Goal: Information Seeking & Learning: Learn about a topic

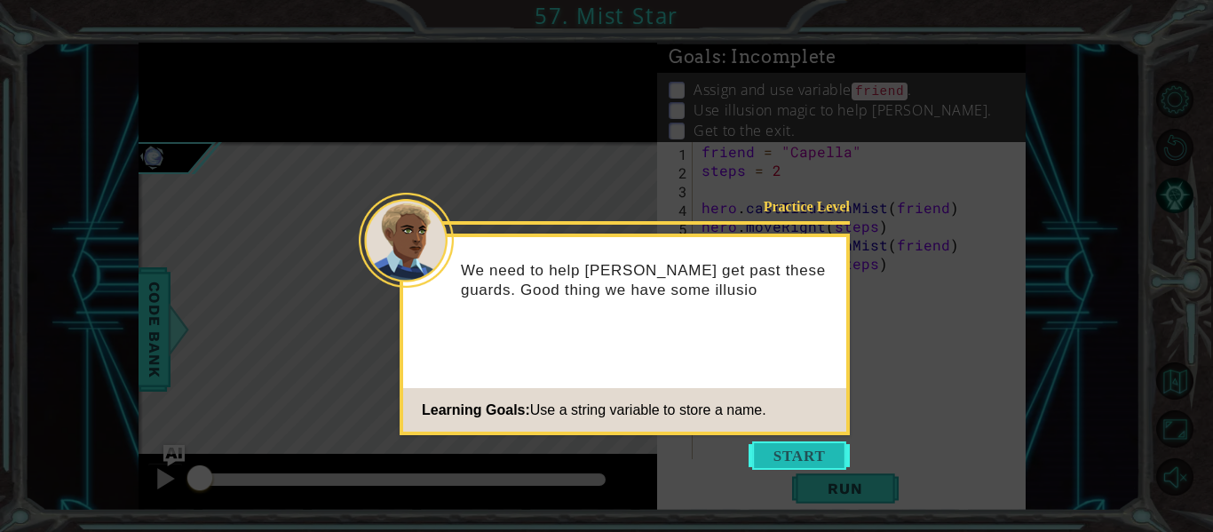
click at [782, 461] on button "Start" at bounding box center [799, 455] width 101 height 28
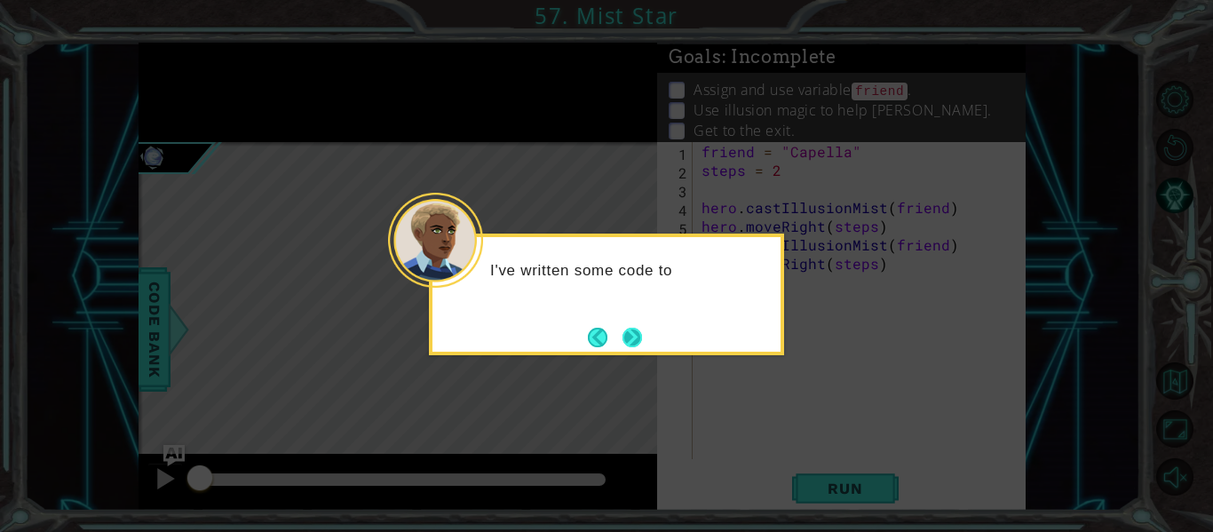
click at [623, 344] on button "Next" at bounding box center [633, 338] width 20 height 20
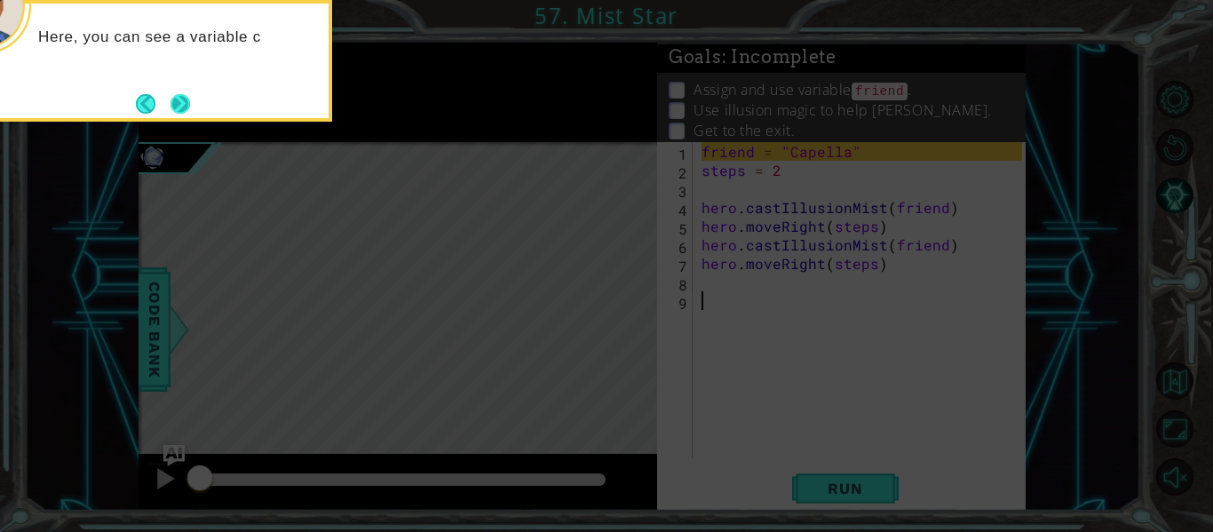
click at [173, 94] on button "Next" at bounding box center [181, 104] width 20 height 20
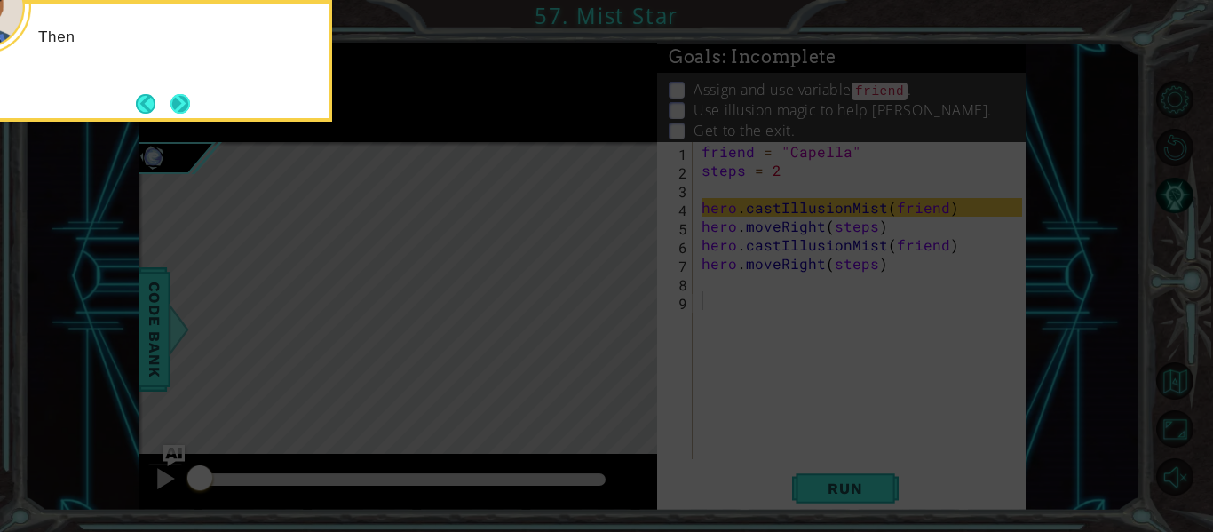
click at [173, 94] on button "Next" at bounding box center [181, 104] width 20 height 20
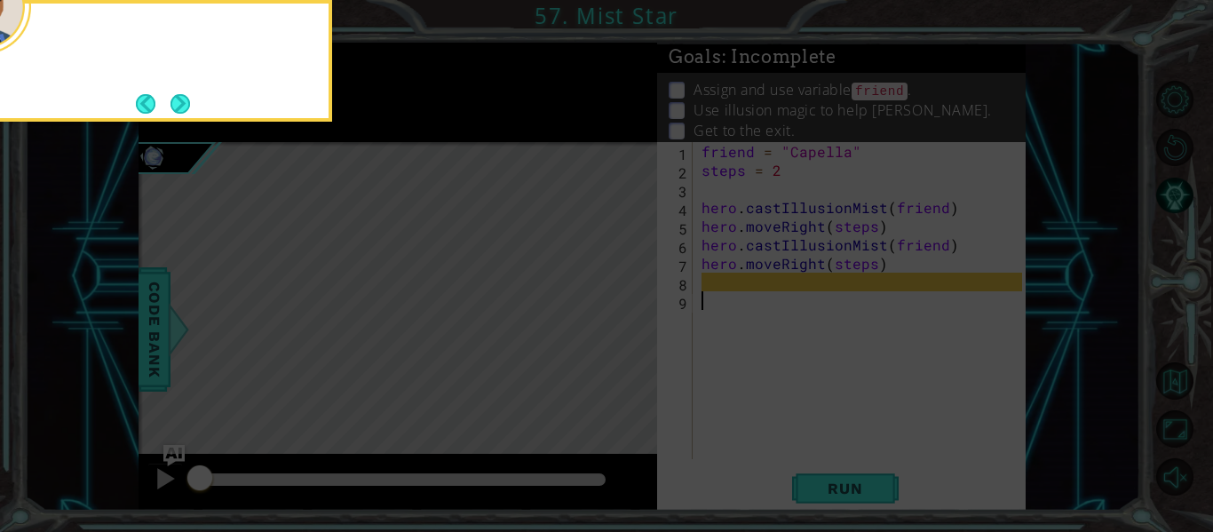
click at [173, 94] on button "Next" at bounding box center [181, 104] width 20 height 20
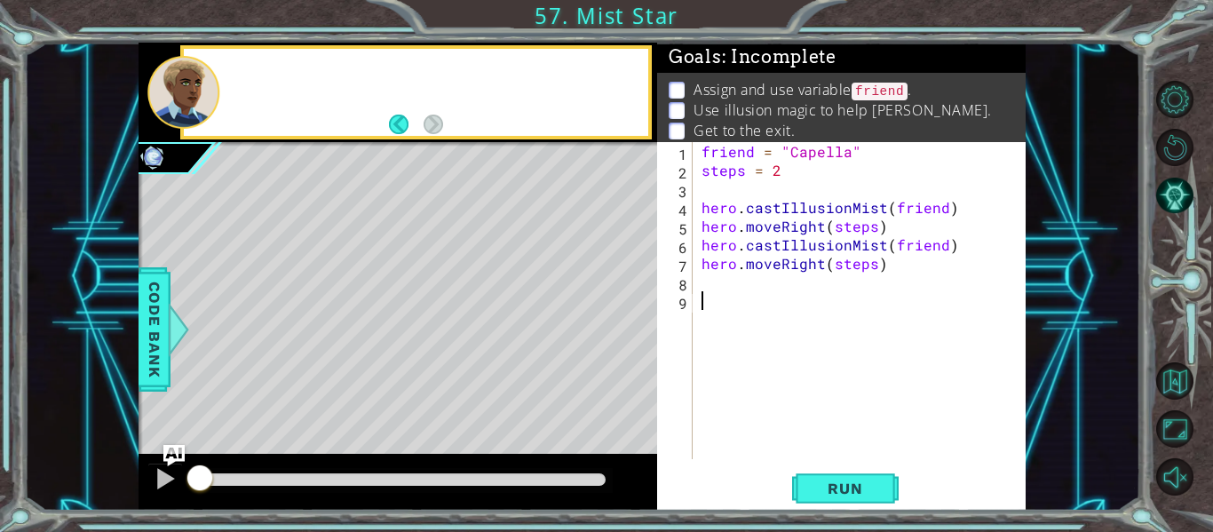
click at [173, 94] on div at bounding box center [183, 92] width 72 height 73
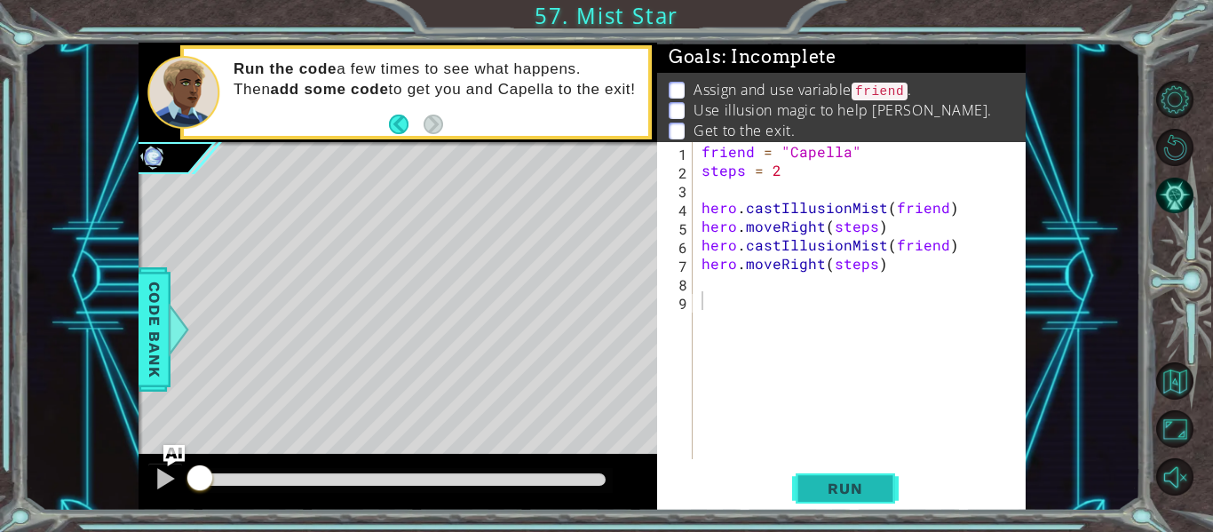
click at [854, 495] on span "Run" at bounding box center [845, 489] width 70 height 18
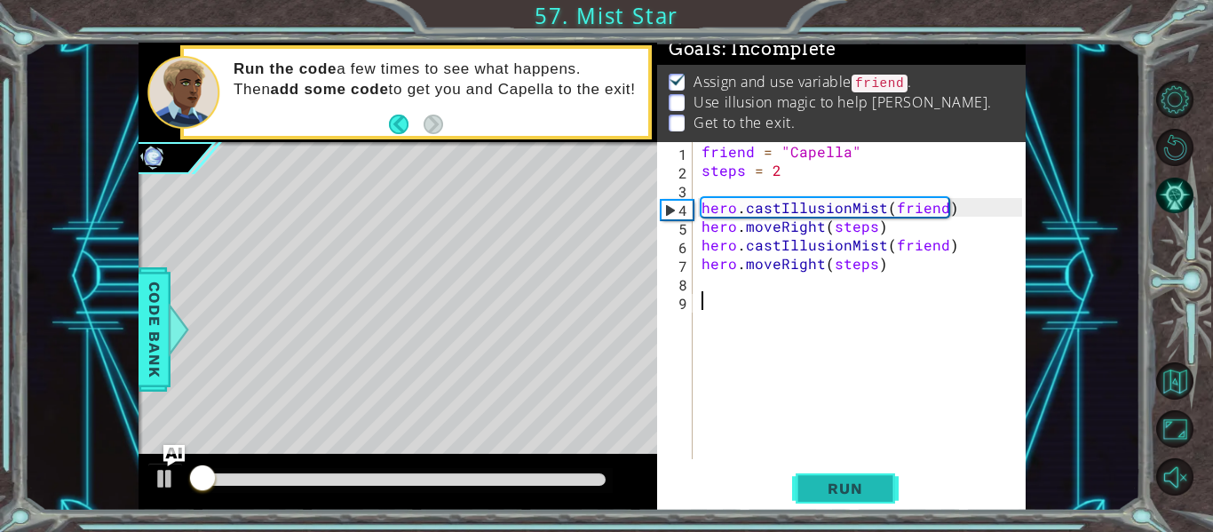
scroll to position [15, 0]
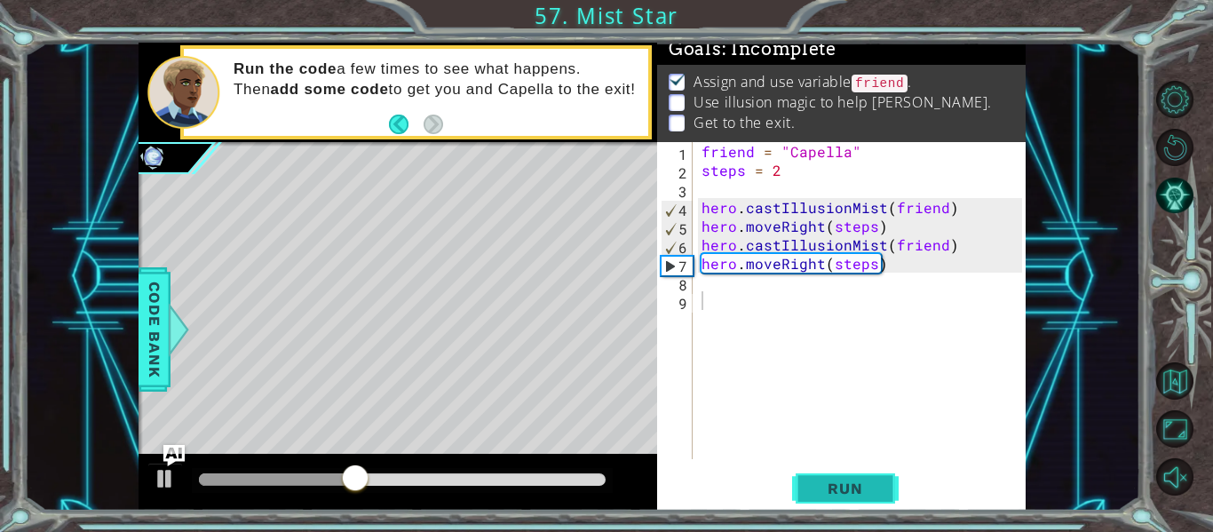
click at [854, 495] on span "Run" at bounding box center [845, 489] width 70 height 18
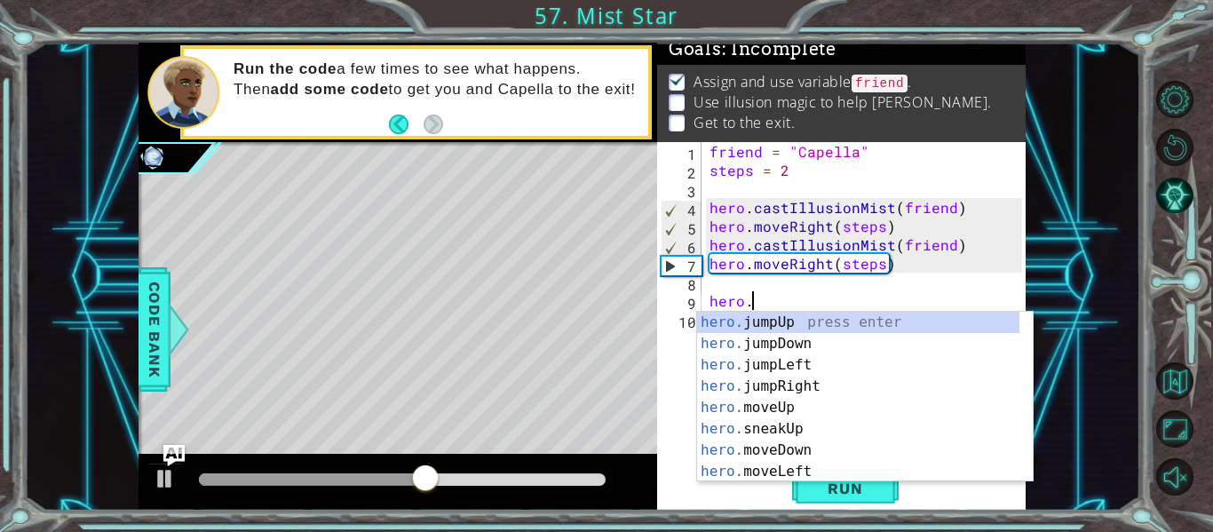
scroll to position [0, 3]
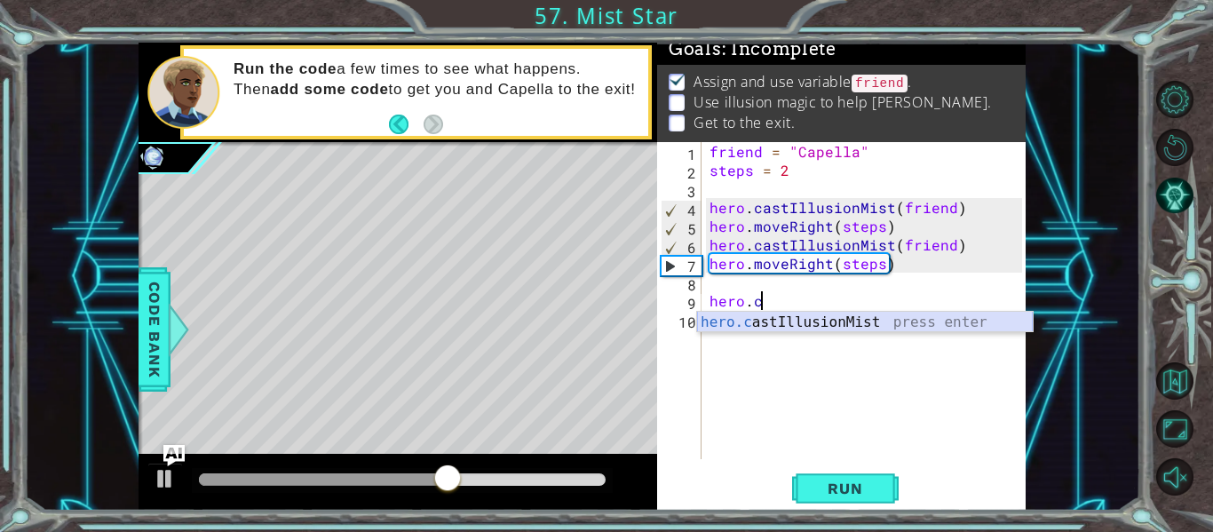
click at [860, 316] on div "hero.c astIllusionMist press enter" at bounding box center [865, 344] width 336 height 64
type textarea "hero.castIllusionMist(friend)"
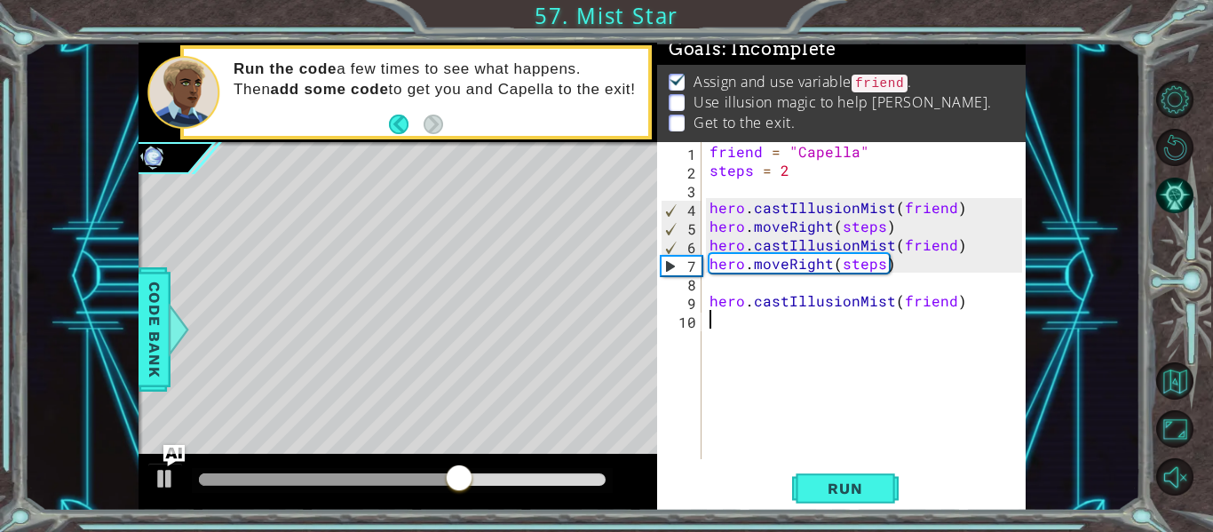
click at [821, 322] on div "friend = "Capella" steps = 2 hero . castIllusionMist ( friend ) hero . moveRigh…" at bounding box center [868, 319] width 325 height 354
click at [852, 484] on span "Run" at bounding box center [845, 489] width 70 height 18
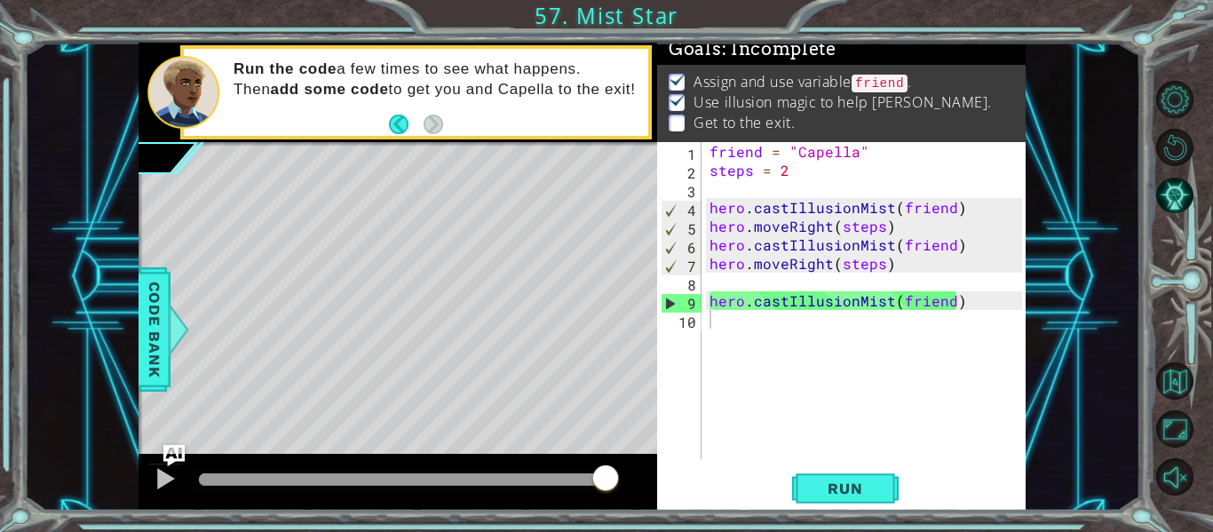
click at [264, 466] on div at bounding box center [398, 482] width 519 height 57
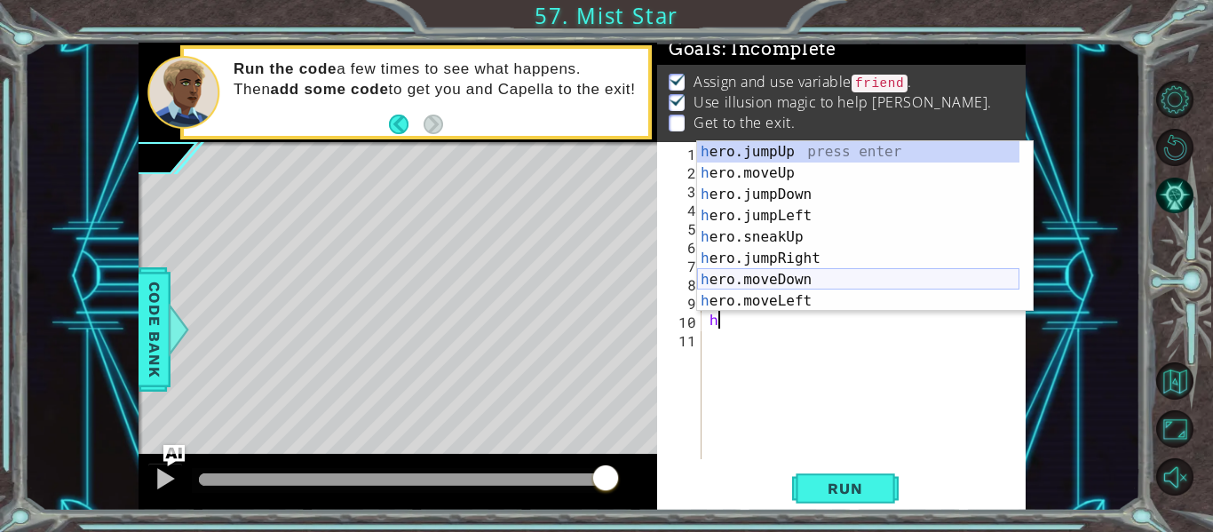
click at [783, 278] on div "h ero.jumpUp press enter h ero.moveUp press enter h ero.jumpDown press enter h …" at bounding box center [858, 247] width 322 height 213
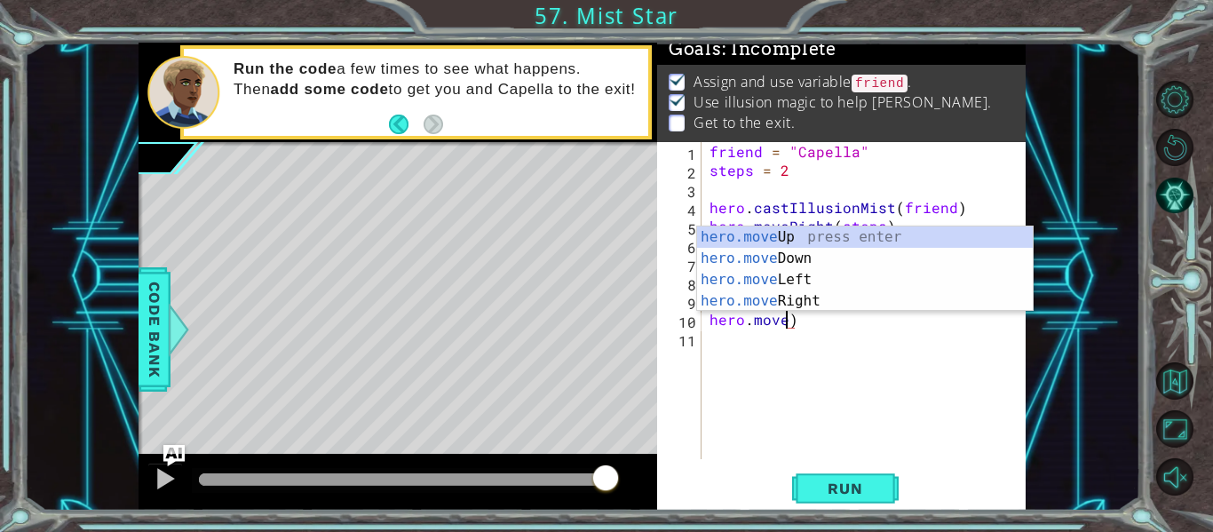
scroll to position [0, 5]
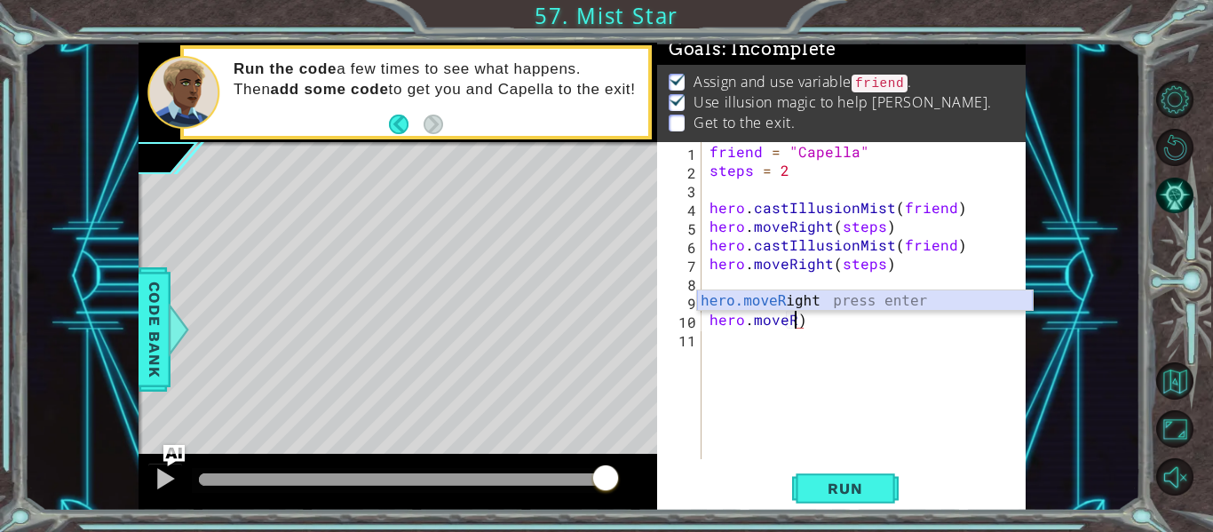
click at [800, 303] on div "hero.moveR ight press enter" at bounding box center [865, 322] width 336 height 64
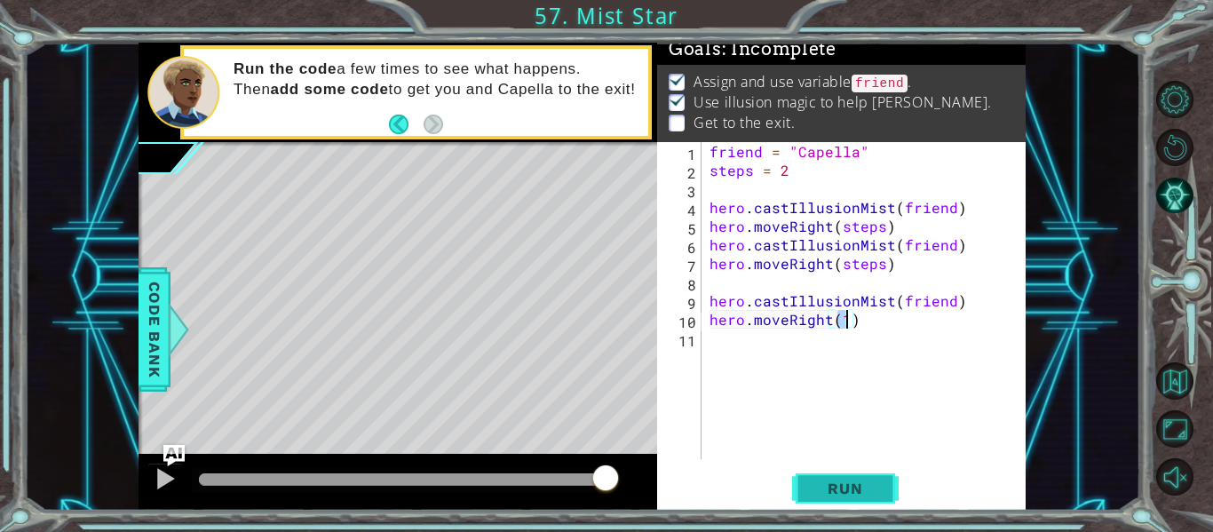
click at [849, 482] on span "Run" at bounding box center [845, 489] width 70 height 18
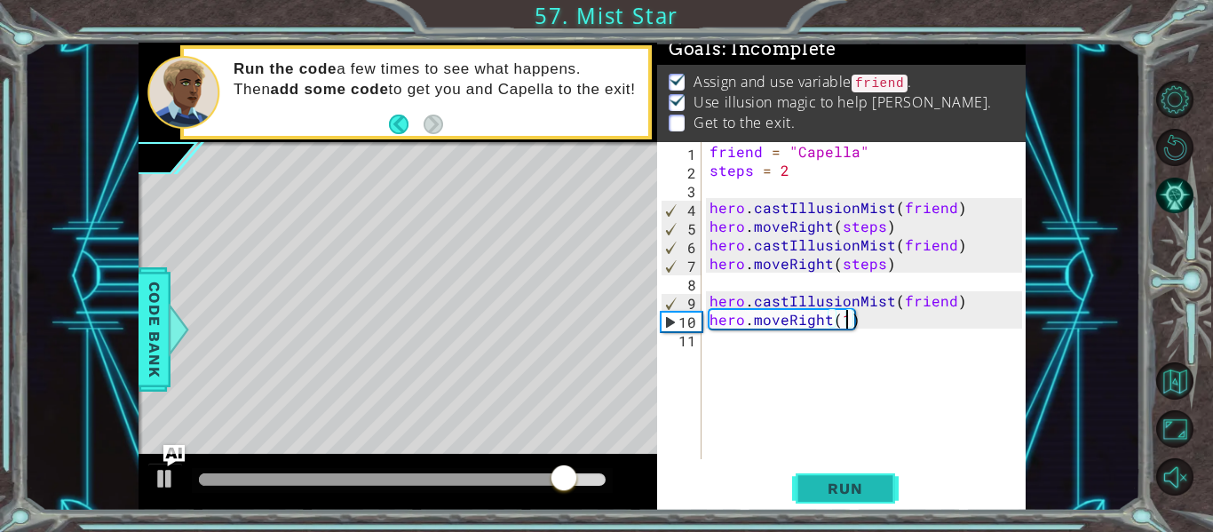
click at [849, 482] on span "Run" at bounding box center [845, 489] width 70 height 18
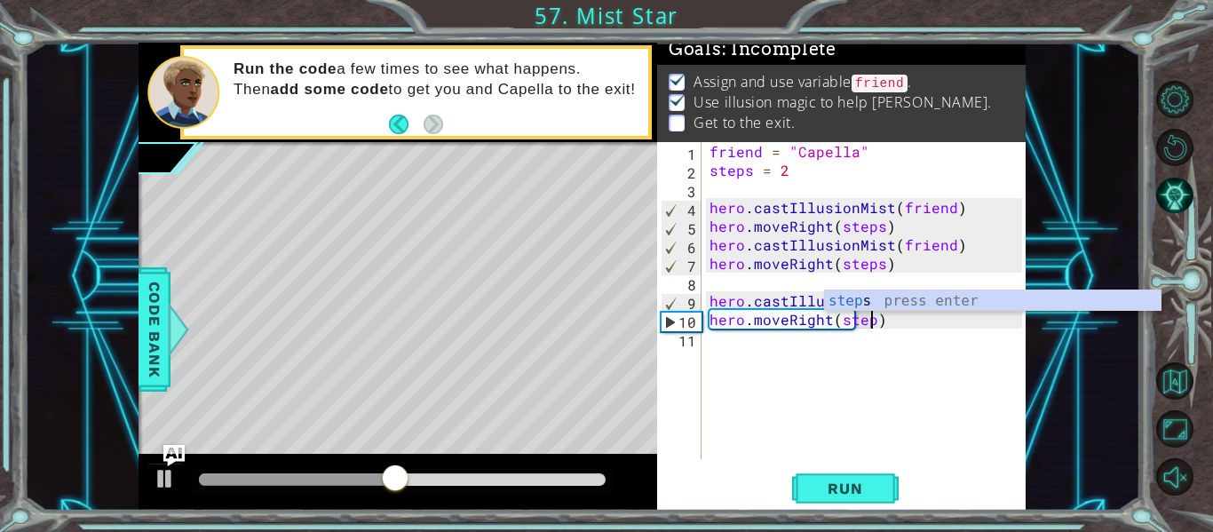
type textarea "hero.moveRight(steps)"
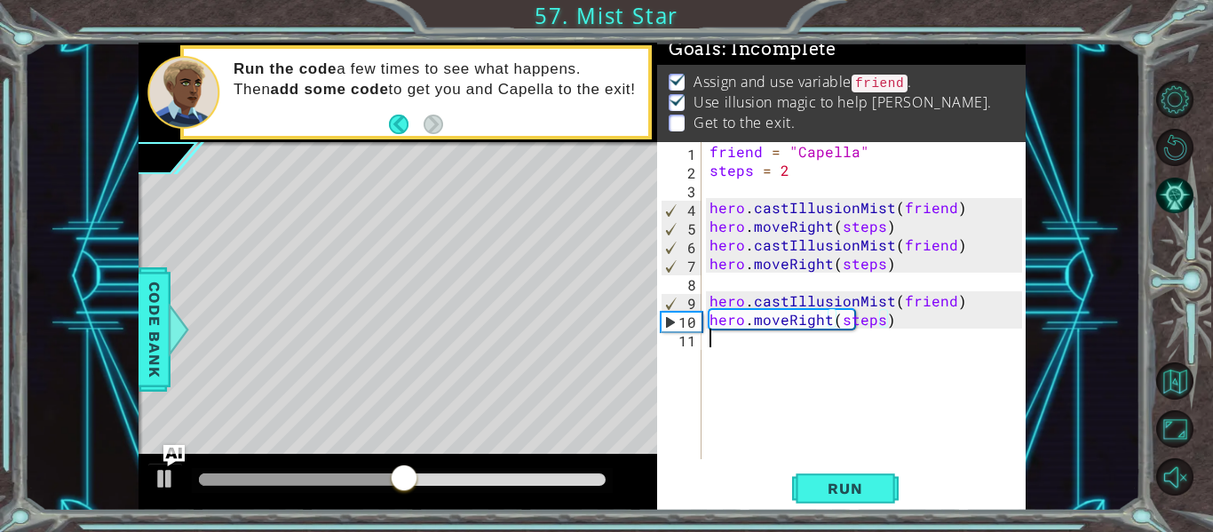
click at [881, 376] on div "friend = "Capella" steps = 2 hero . castIllusionMist ( friend ) hero . moveRigh…" at bounding box center [868, 319] width 325 height 354
click at [842, 484] on span "Run" at bounding box center [845, 489] width 70 height 18
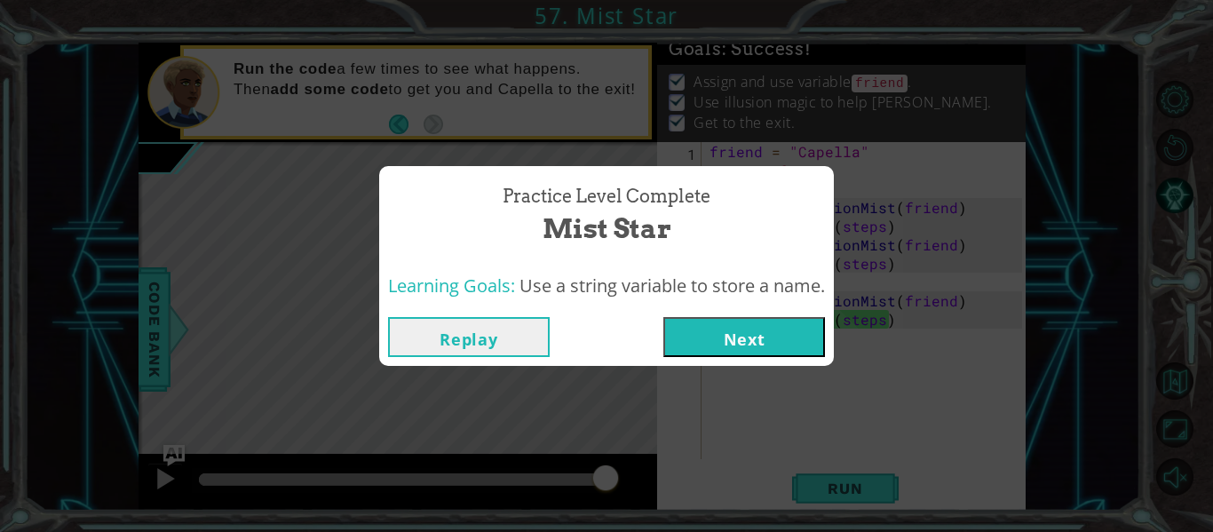
click at [767, 299] on div "Learning Goals: Use a string variable to store a name." at bounding box center [606, 287] width 455 height 44
click at [767, 339] on button "Next" at bounding box center [744, 337] width 162 height 40
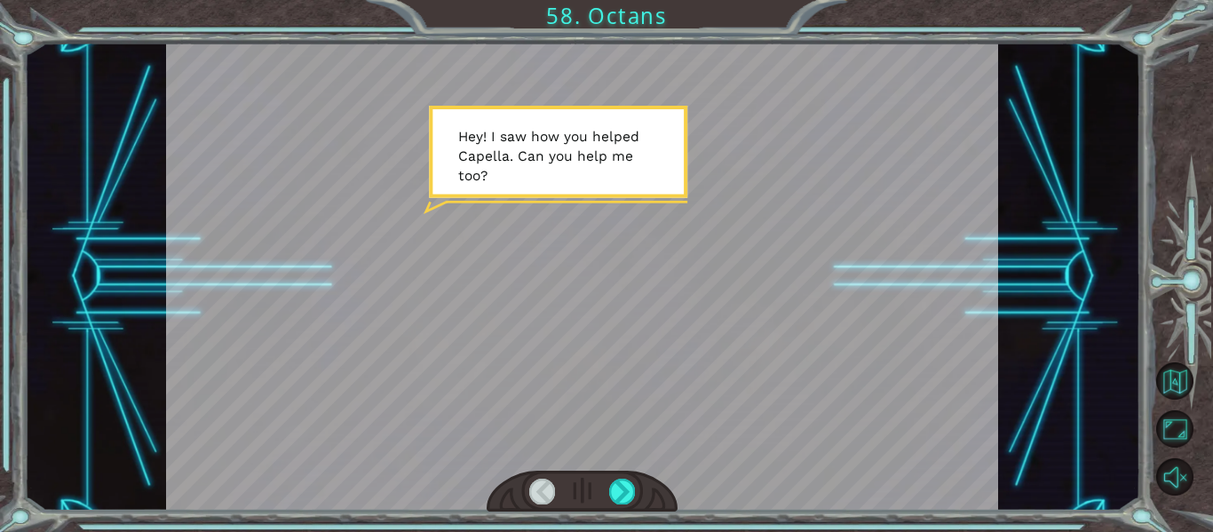
click at [617, 474] on div at bounding box center [583, 492] width 192 height 42
click at [617, 478] on div at bounding box center [583, 492] width 192 height 42
click at [618, 480] on div at bounding box center [622, 491] width 26 height 25
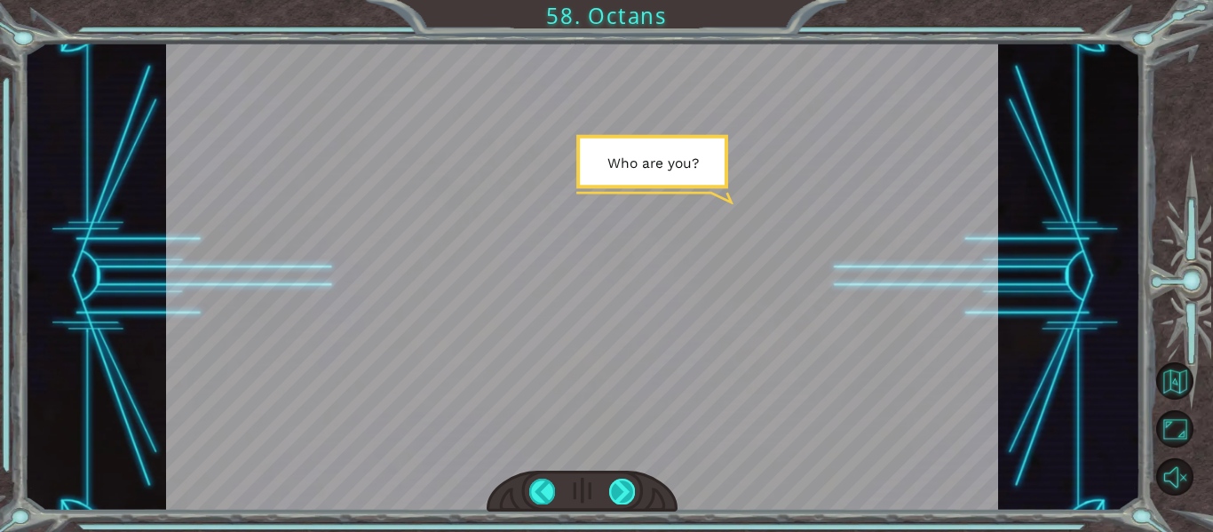
click at [618, 480] on div at bounding box center [622, 491] width 26 height 25
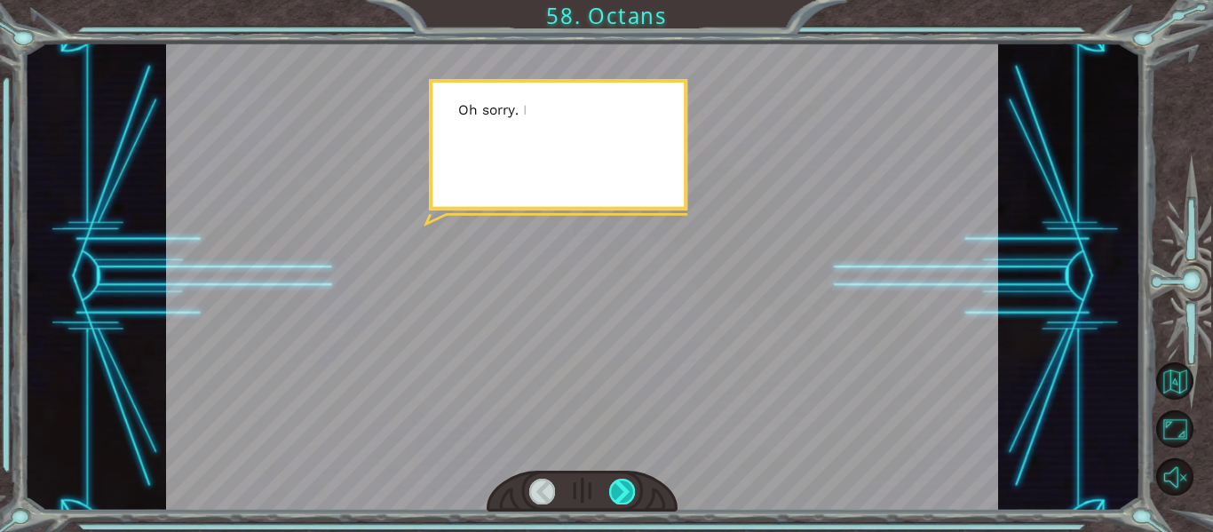
click at [618, 480] on div at bounding box center [622, 491] width 26 height 25
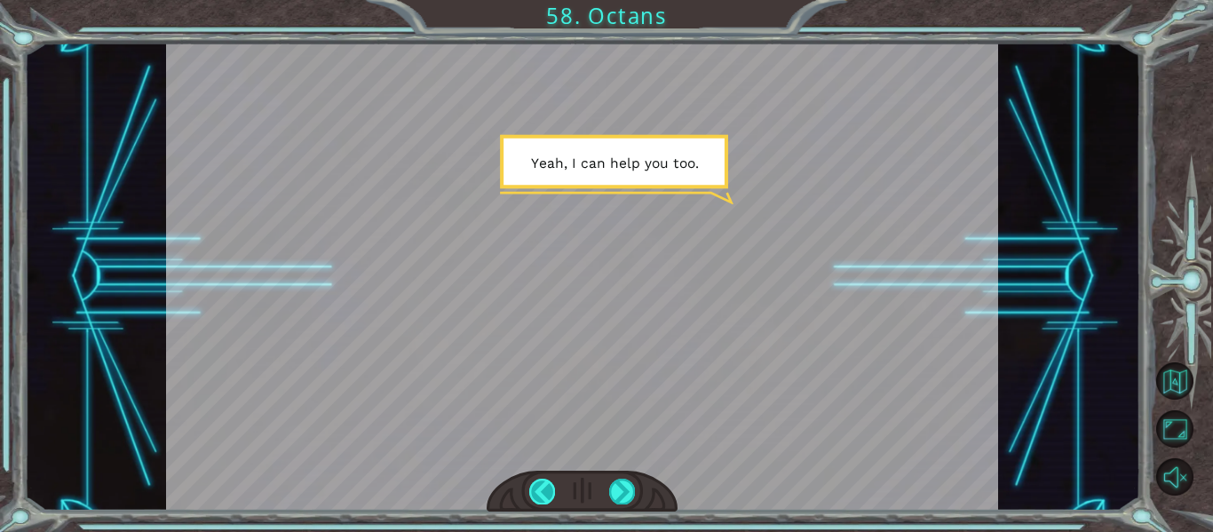
click at [534, 497] on div at bounding box center [542, 491] width 26 height 25
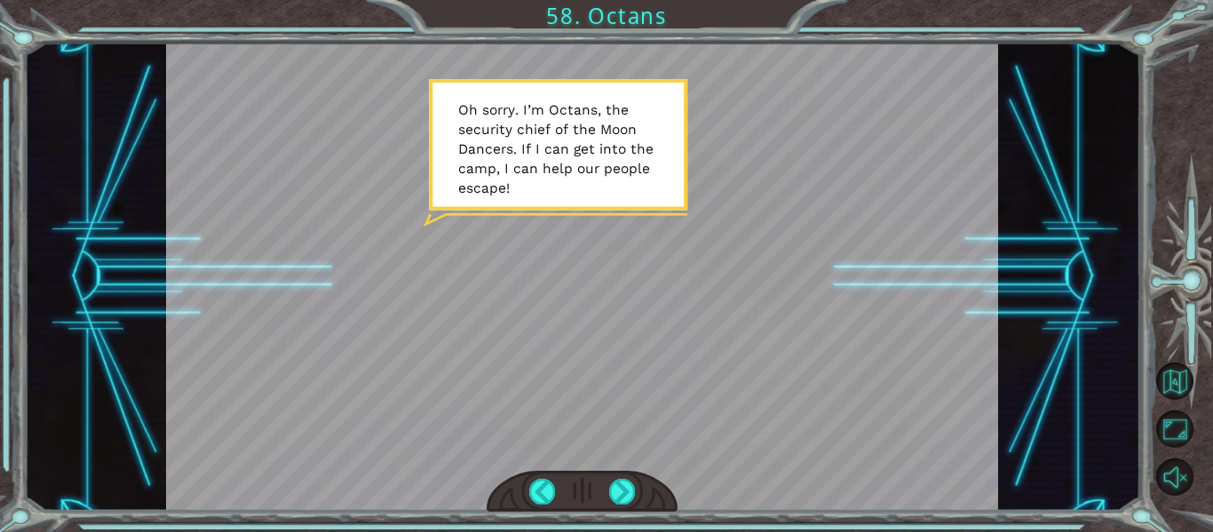
click at [647, 495] on div at bounding box center [583, 492] width 192 height 42
click at [615, 494] on div at bounding box center [622, 491] width 26 height 25
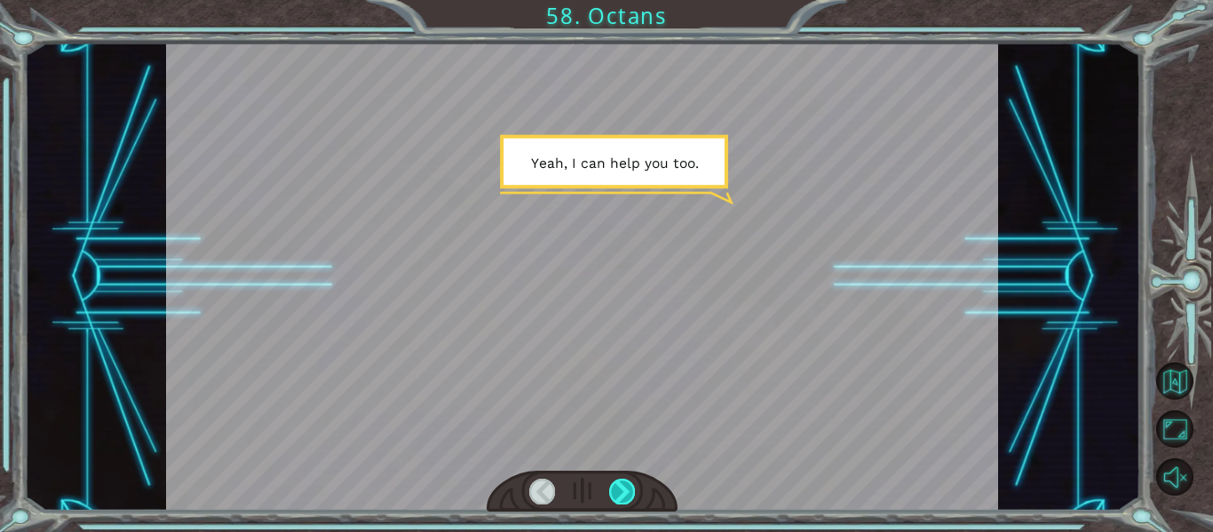
click at [615, 494] on div at bounding box center [622, 491] width 26 height 25
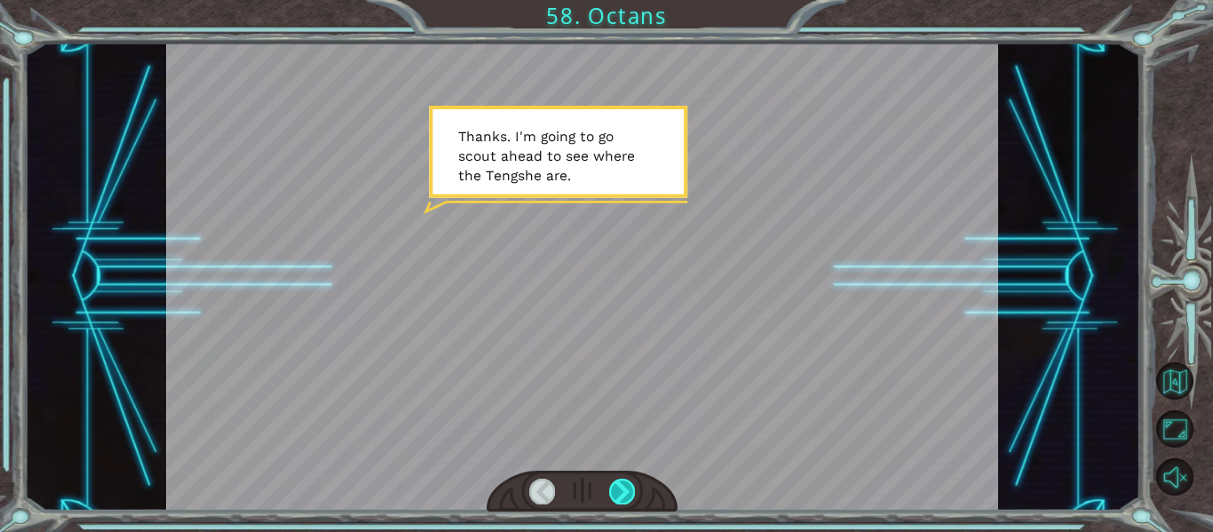
click at [615, 494] on div at bounding box center [622, 491] width 26 height 25
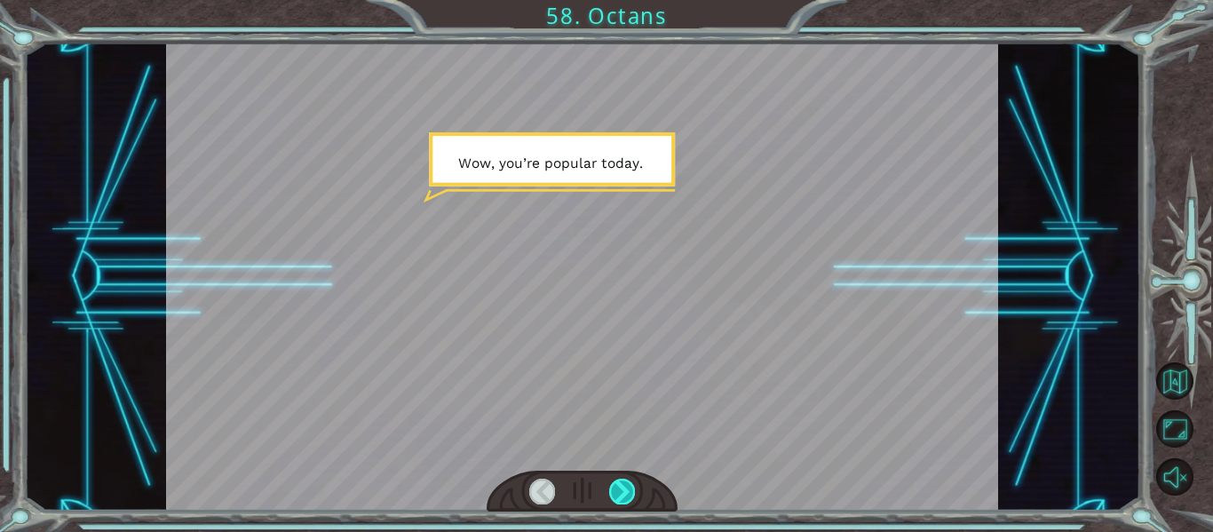
click at [615, 494] on div at bounding box center [622, 491] width 26 height 25
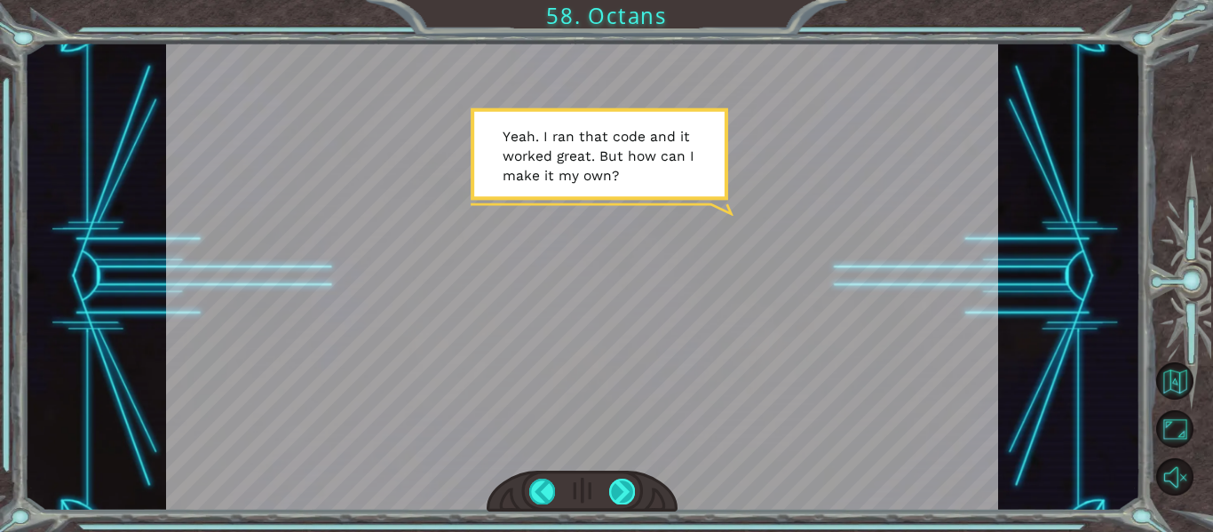
click at [615, 494] on div at bounding box center [622, 491] width 26 height 25
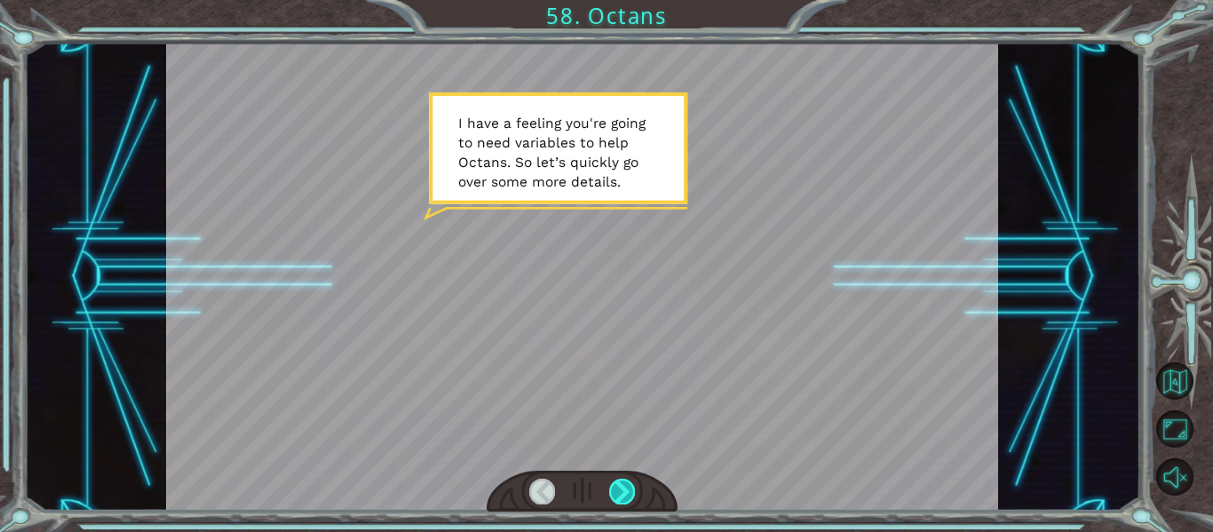
click at [615, 494] on div at bounding box center [622, 491] width 26 height 25
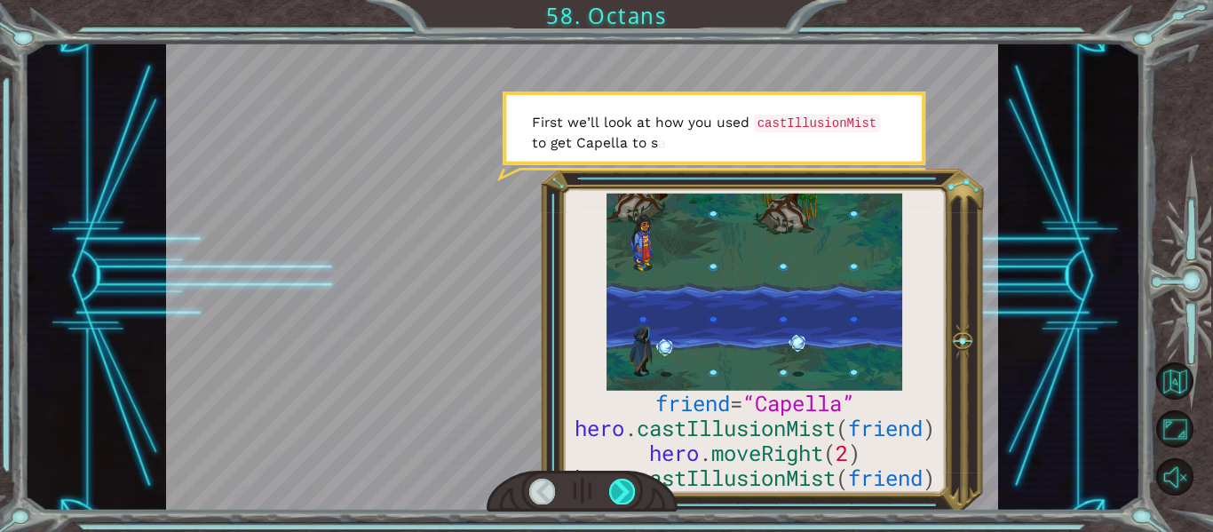
click at [615, 494] on div at bounding box center [622, 491] width 26 height 25
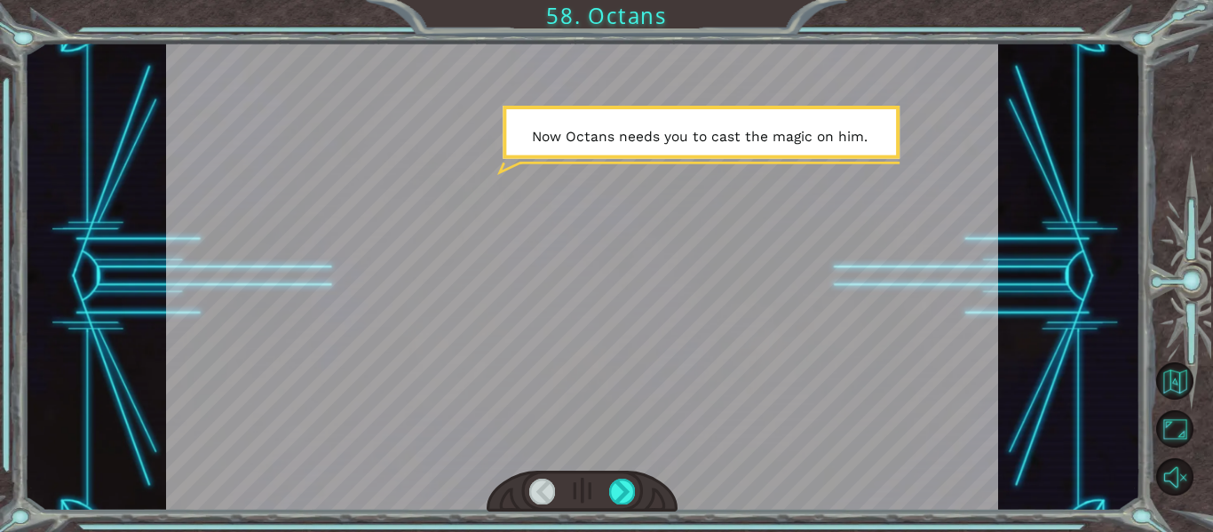
click at [615, 523] on div "friend = “Capella” hero . castIllusionMist ( friend ) hero . moveRight ( 2 ) he…" at bounding box center [606, 266] width 1213 height 532
click at [623, 487] on div at bounding box center [622, 491] width 26 height 25
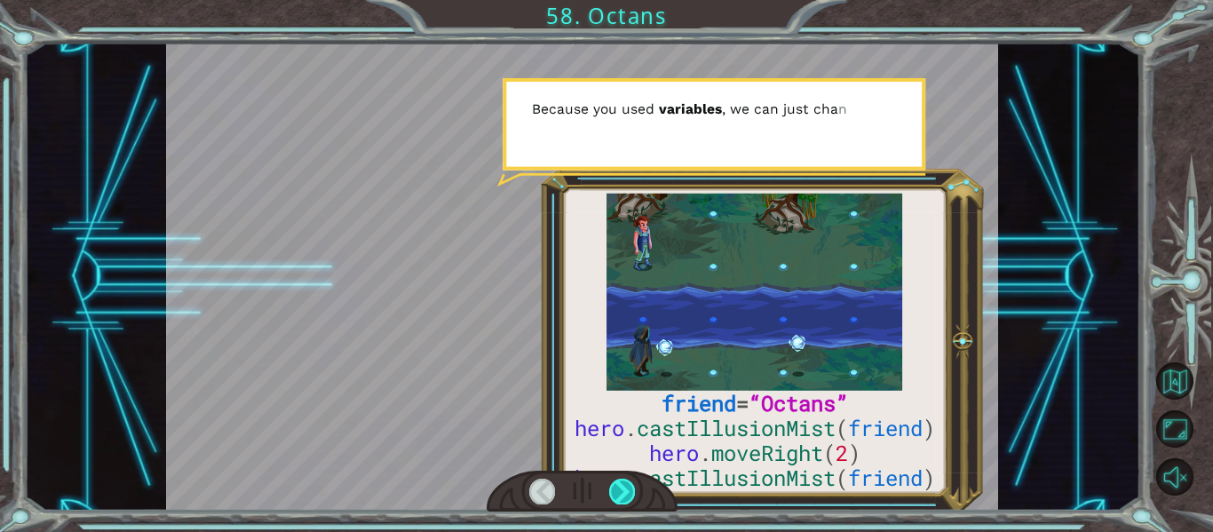
click at [623, 487] on div at bounding box center [622, 491] width 26 height 25
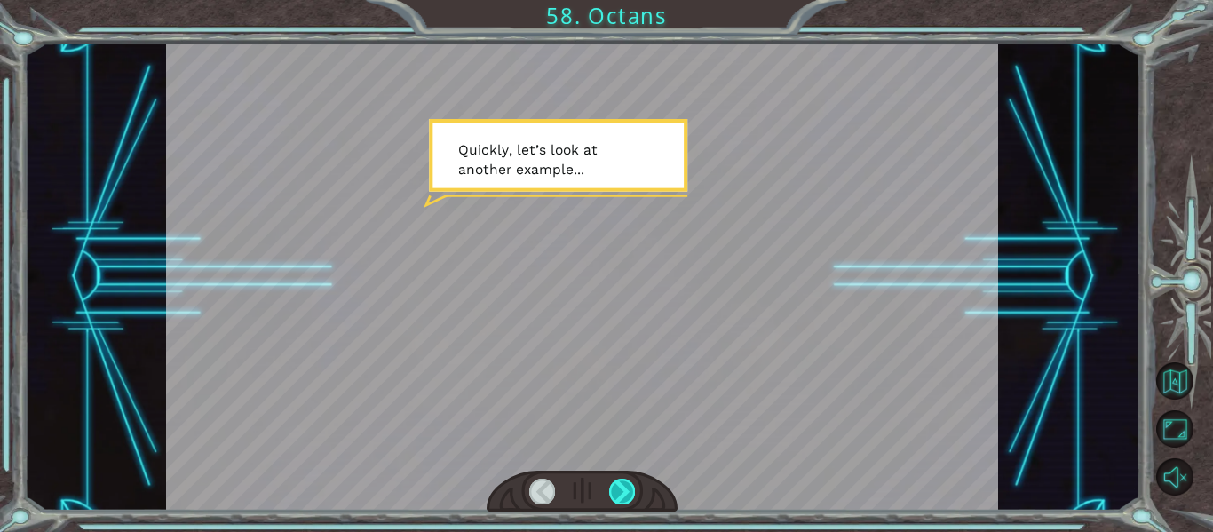
click at [623, 487] on div at bounding box center [622, 491] width 26 height 25
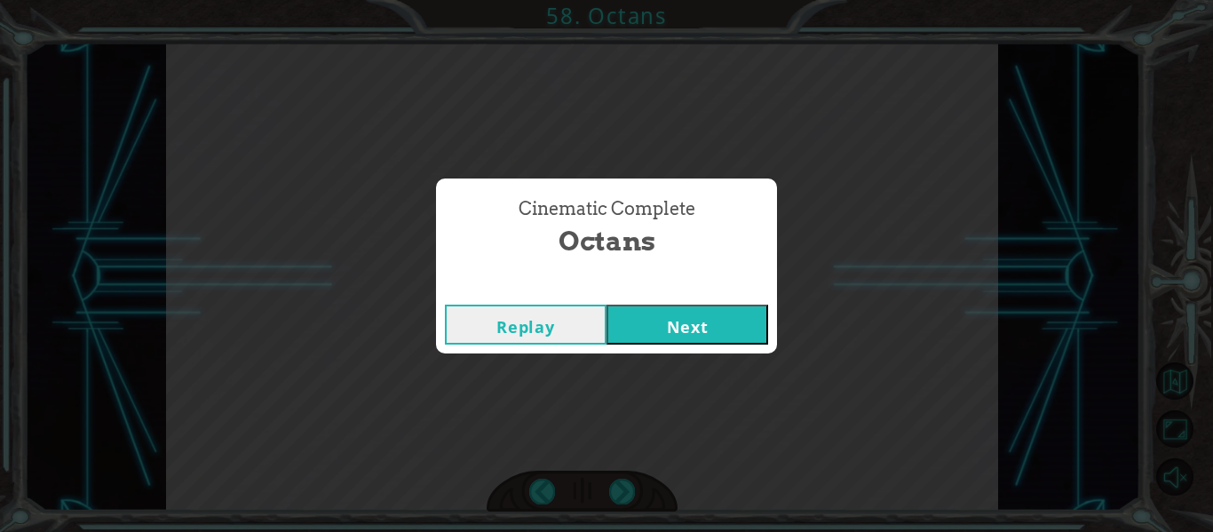
click at [679, 338] on button "Next" at bounding box center [688, 325] width 162 height 40
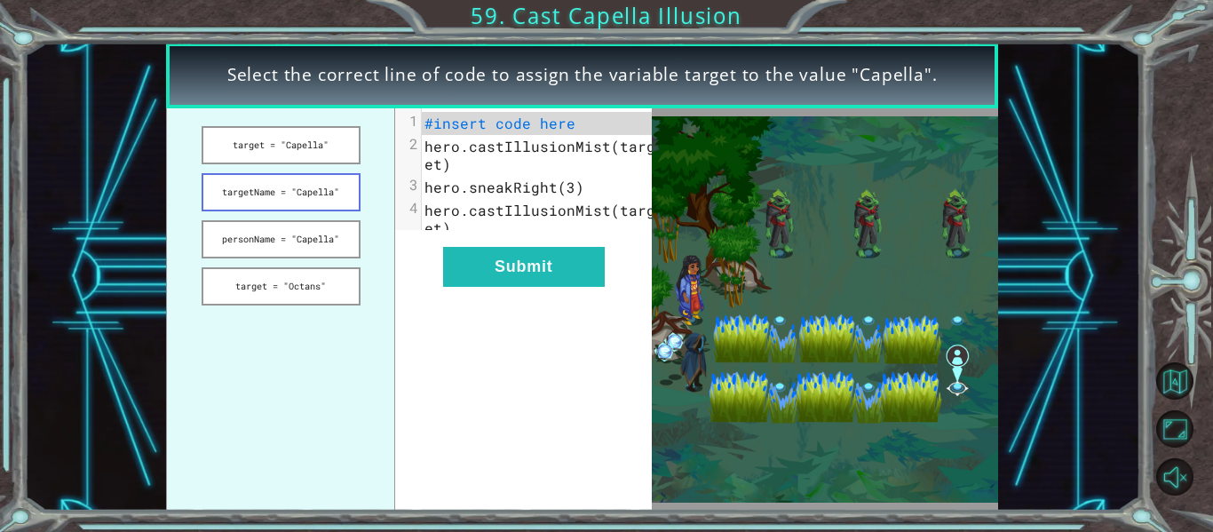
click at [286, 193] on button "targetName = "Capella"" at bounding box center [281, 192] width 159 height 38
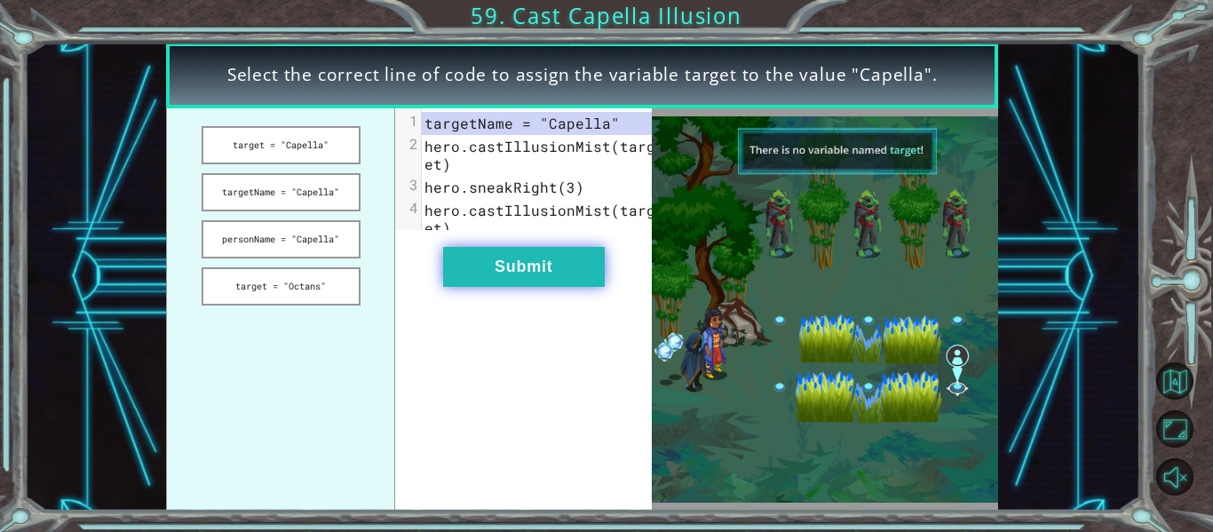
click at [498, 276] on button "Submit" at bounding box center [524, 267] width 162 height 40
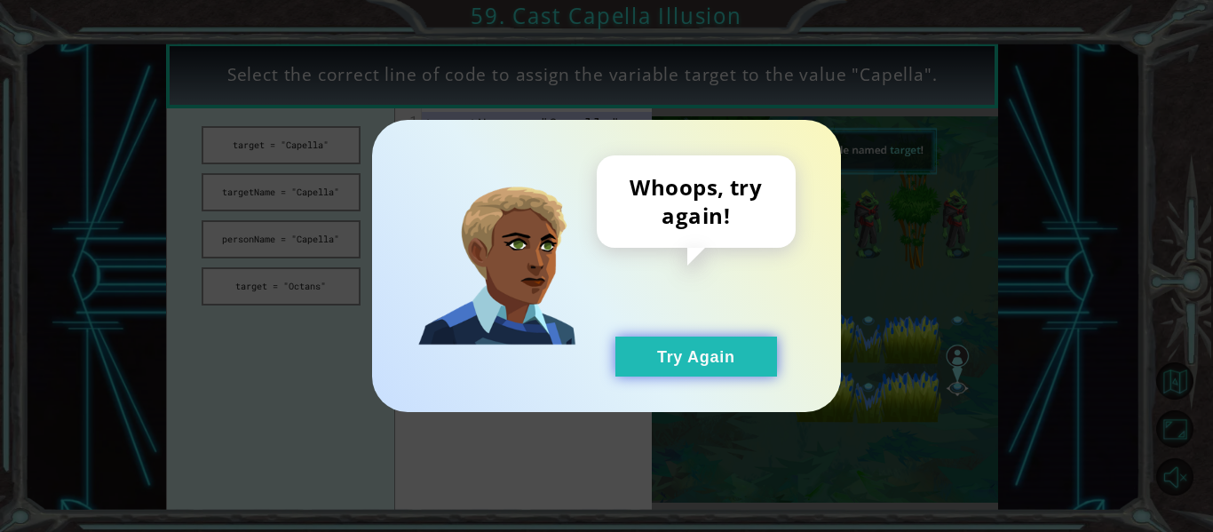
click at [669, 358] on button "Try Again" at bounding box center [697, 357] width 162 height 40
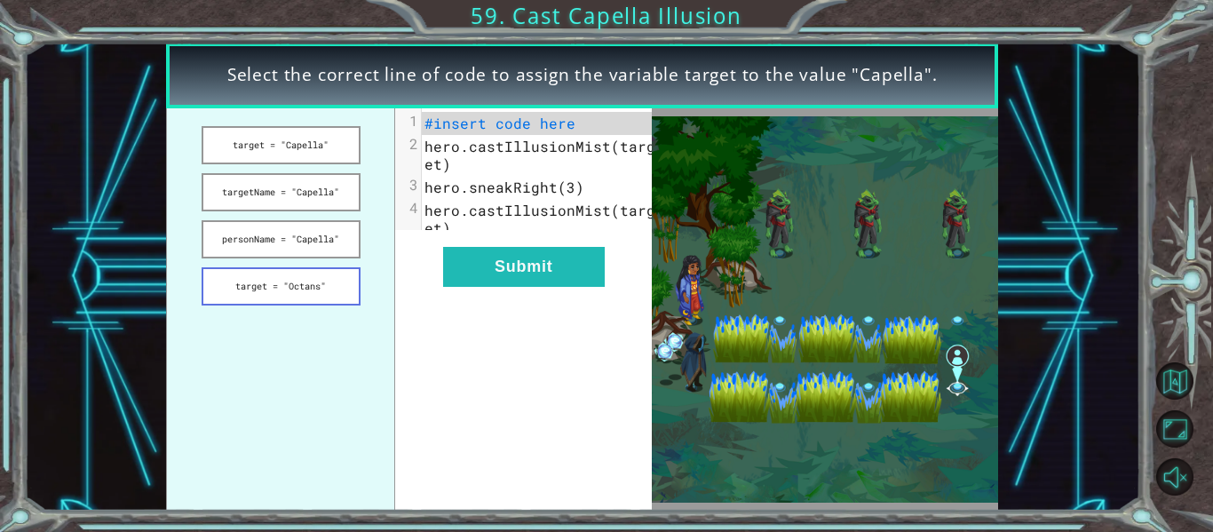
click at [329, 289] on button "target = "Octans"" at bounding box center [281, 286] width 159 height 38
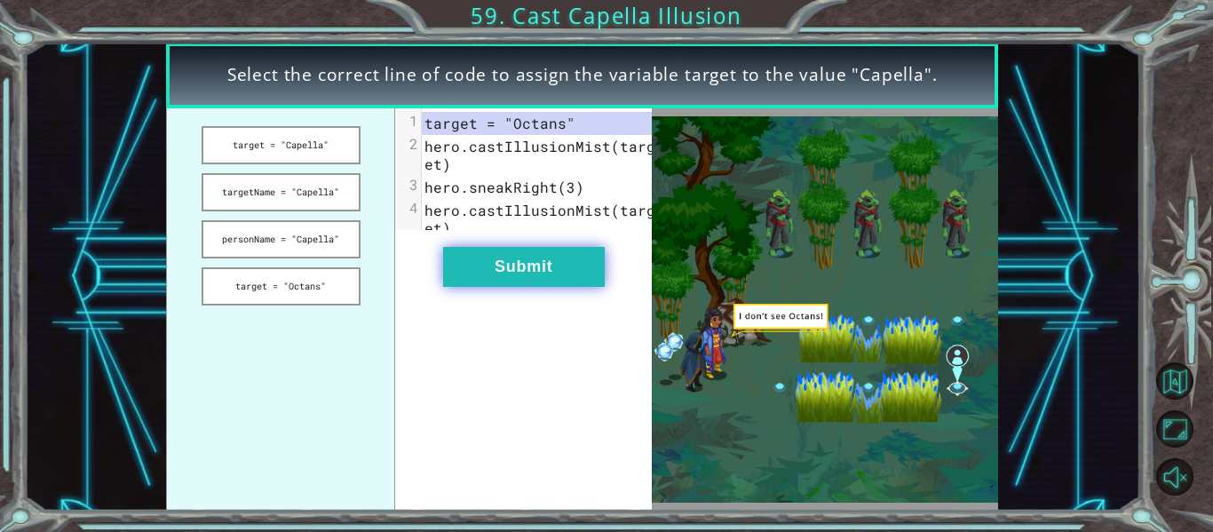
click at [503, 271] on button "Submit" at bounding box center [524, 267] width 162 height 40
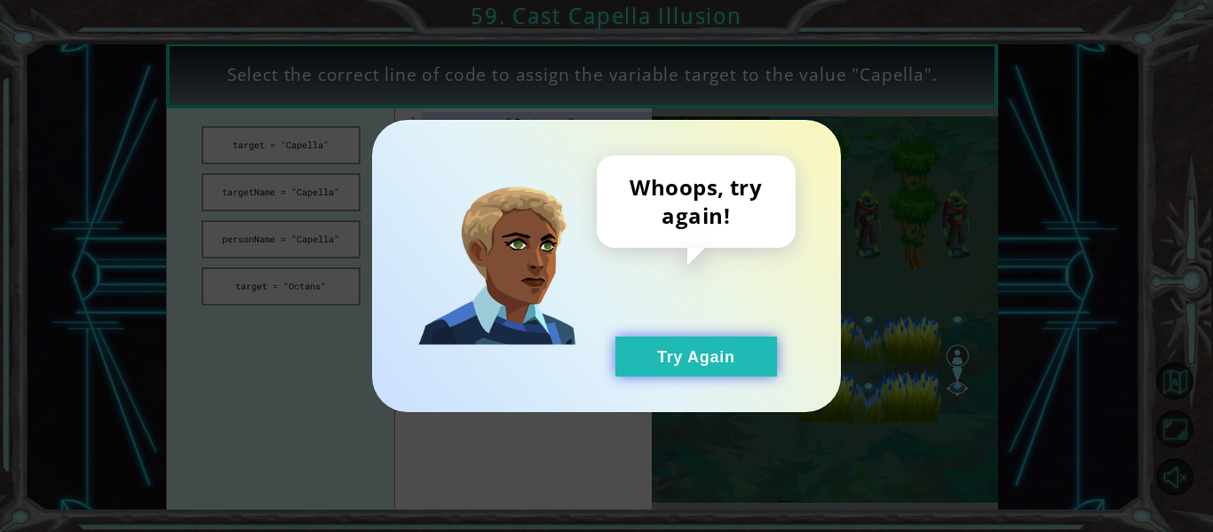
click at [724, 342] on button "Try Again" at bounding box center [697, 357] width 162 height 40
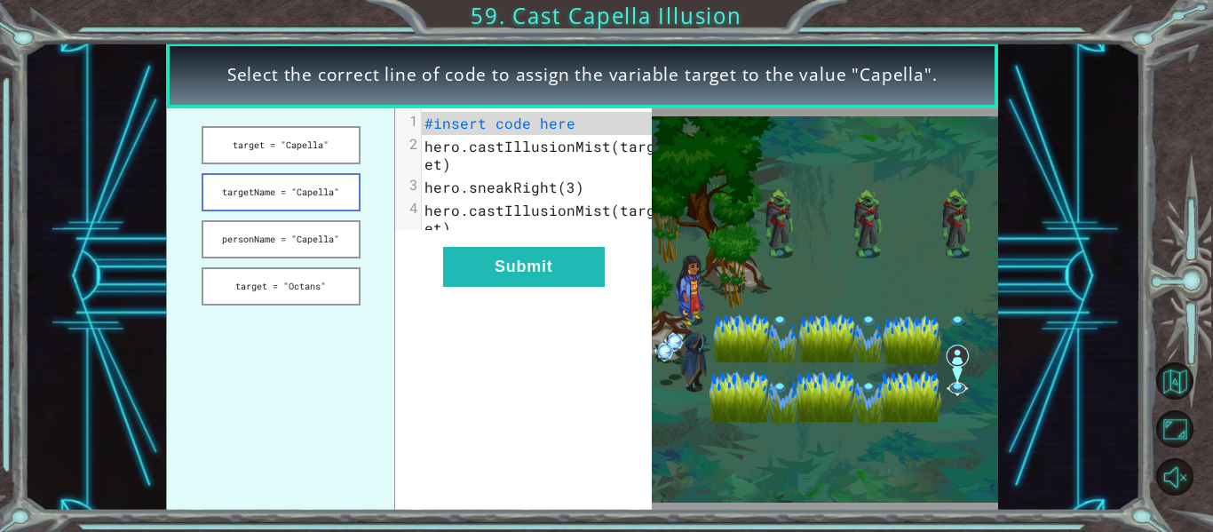
click at [271, 196] on button "targetName = "Capella"" at bounding box center [281, 192] width 159 height 38
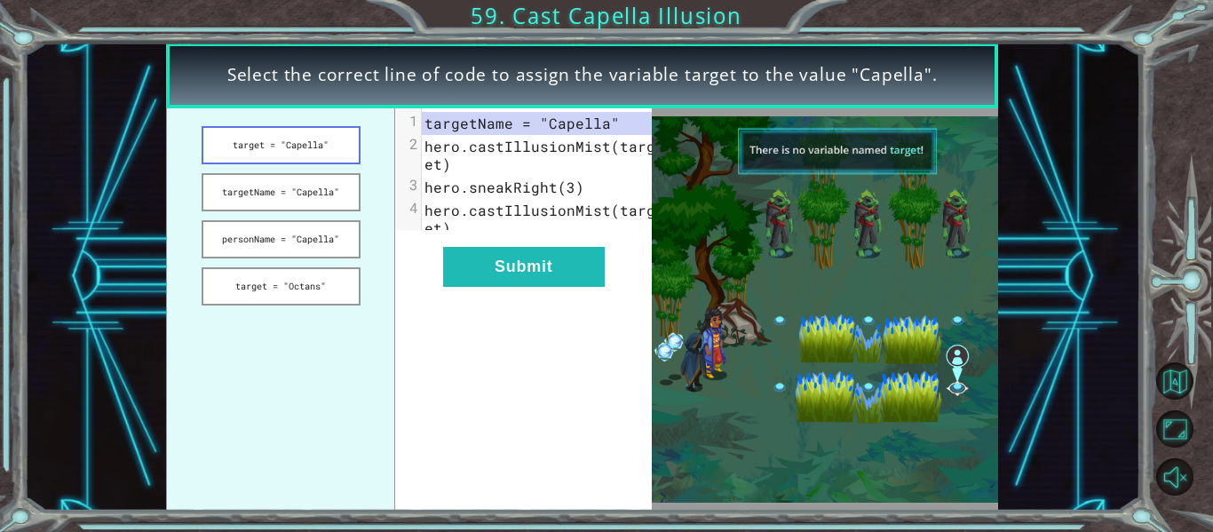
click at [269, 163] on button "target = "Capella"" at bounding box center [281, 145] width 159 height 38
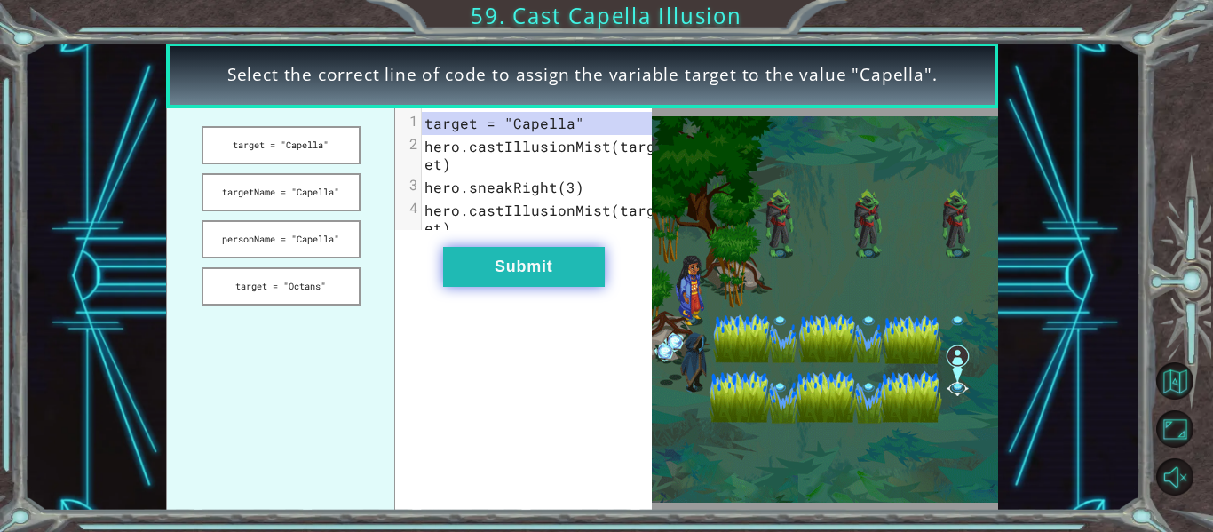
click at [536, 286] on button "Submit" at bounding box center [524, 267] width 162 height 40
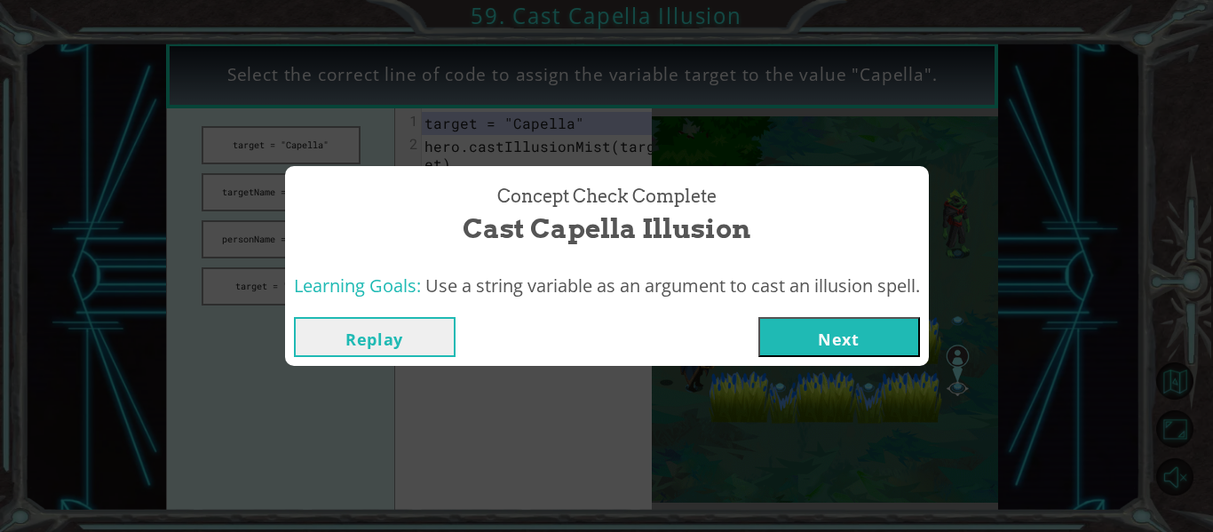
click at [809, 315] on div "Replay Next" at bounding box center [607, 337] width 644 height 58
click at [815, 323] on button "Next" at bounding box center [840, 337] width 162 height 40
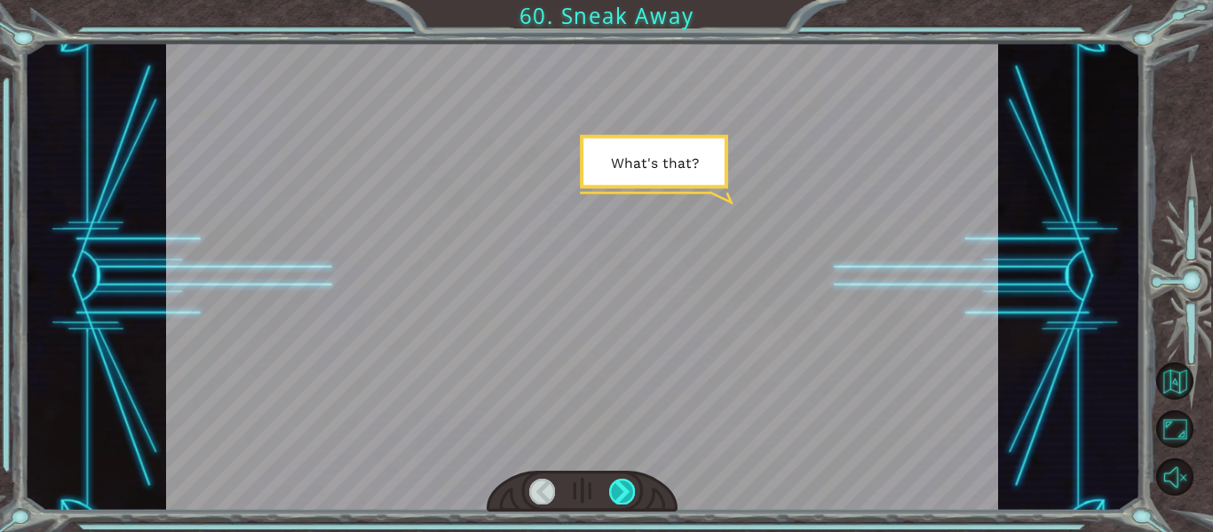
click at [616, 502] on div at bounding box center [622, 491] width 26 height 25
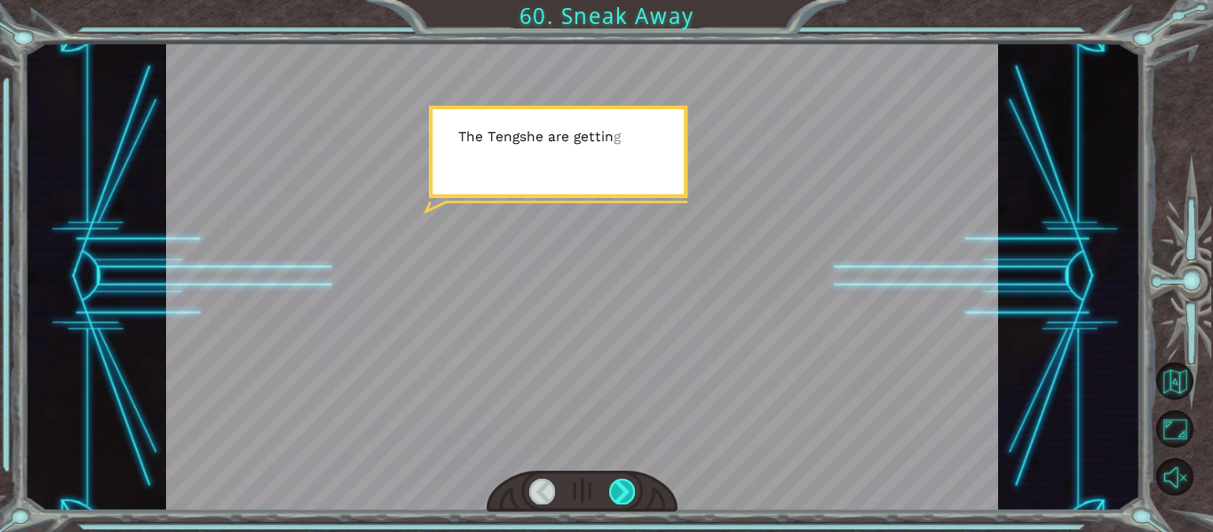
click at [616, 502] on div at bounding box center [622, 491] width 26 height 25
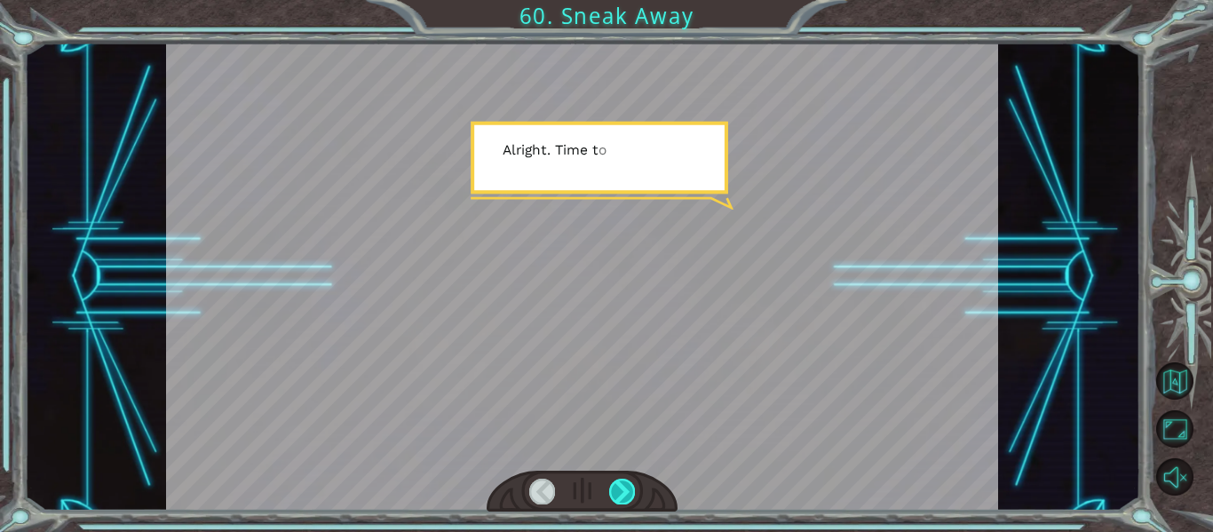
click at [616, 502] on div at bounding box center [622, 491] width 26 height 25
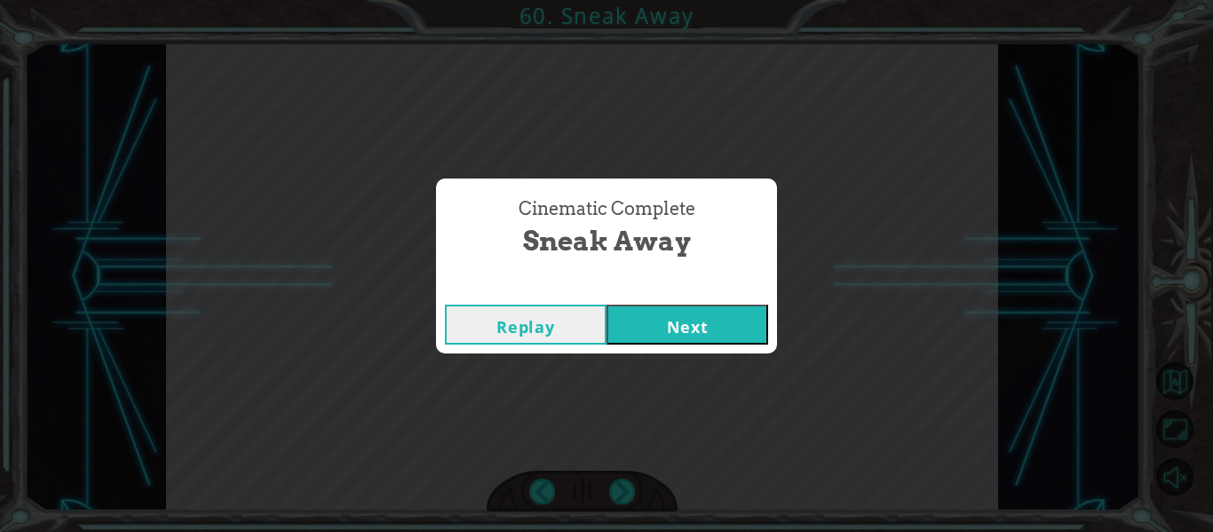
click at [727, 322] on button "Next" at bounding box center [688, 325] width 162 height 40
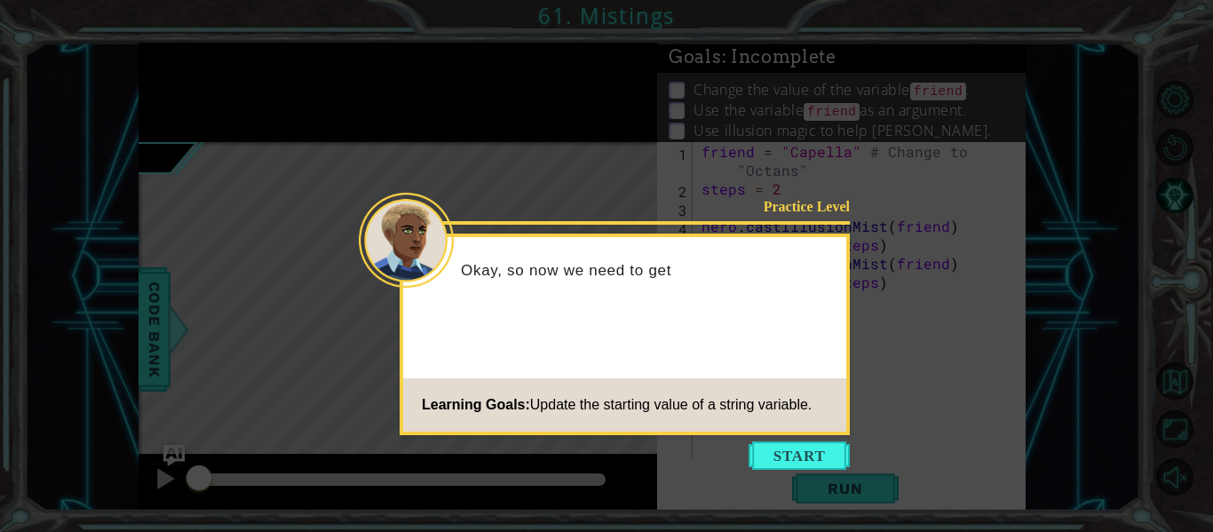
click at [791, 438] on icon at bounding box center [606, 266] width 1213 height 532
click at [803, 457] on button "Start" at bounding box center [799, 455] width 101 height 28
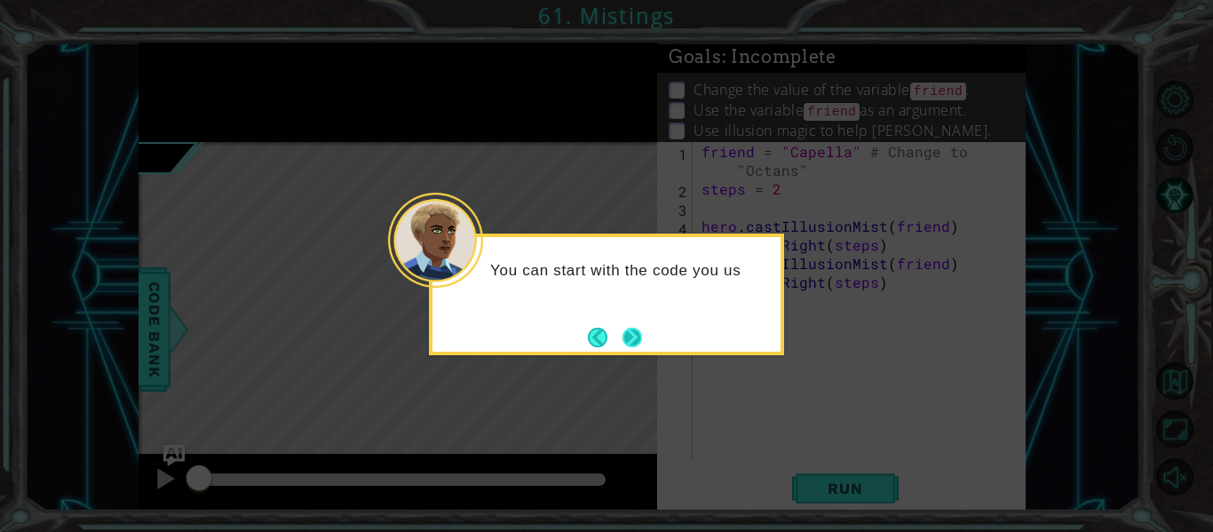
click at [640, 339] on button "Next" at bounding box center [633, 338] width 20 height 20
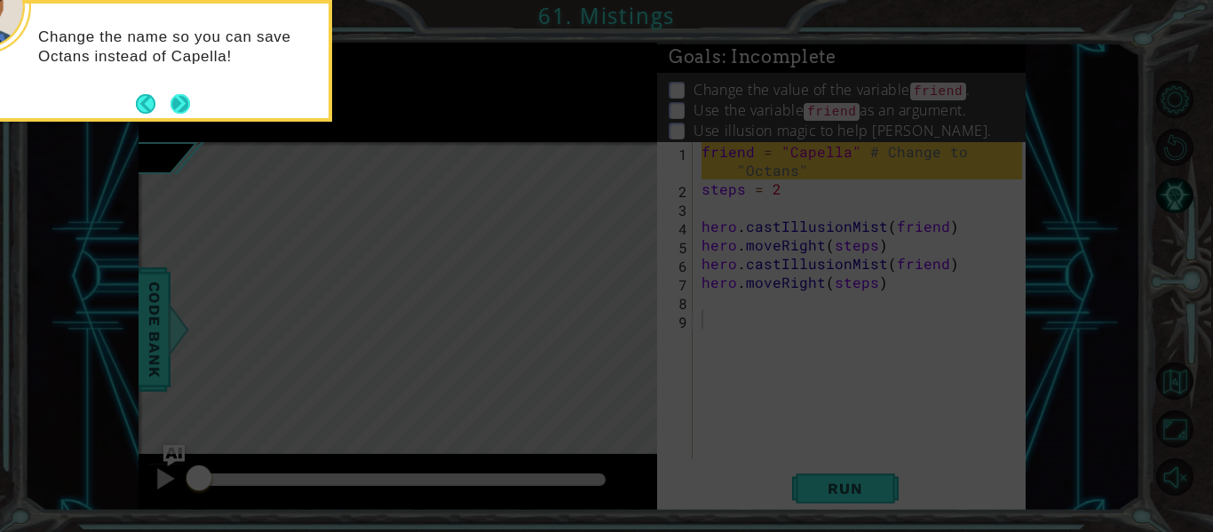
click at [188, 105] on button "Next" at bounding box center [181, 104] width 20 height 20
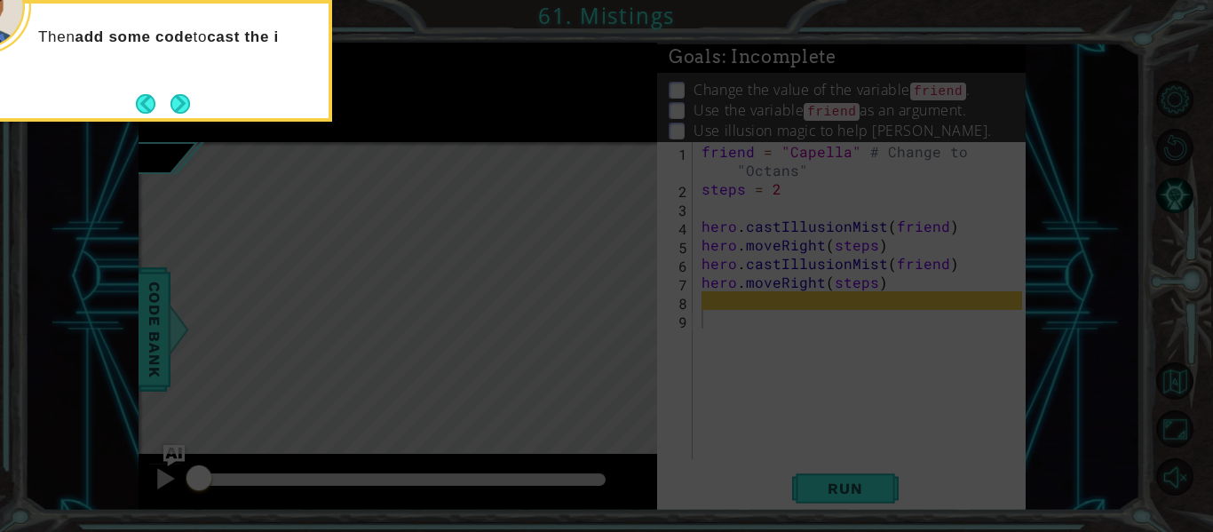
click at [188, 105] on button "Next" at bounding box center [181, 104] width 20 height 20
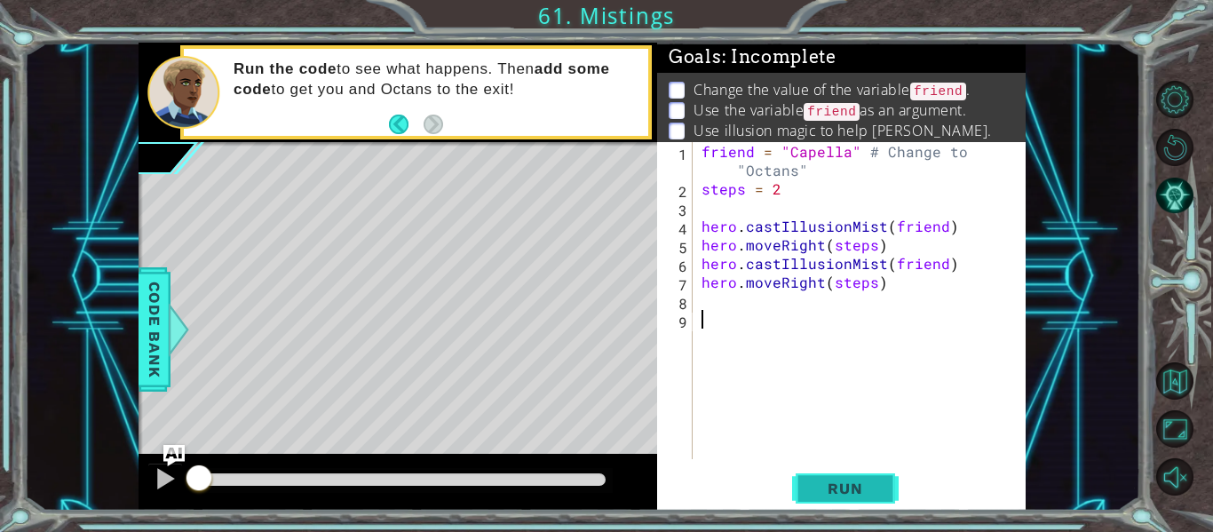
click at [832, 493] on span "Run" at bounding box center [845, 489] width 70 height 18
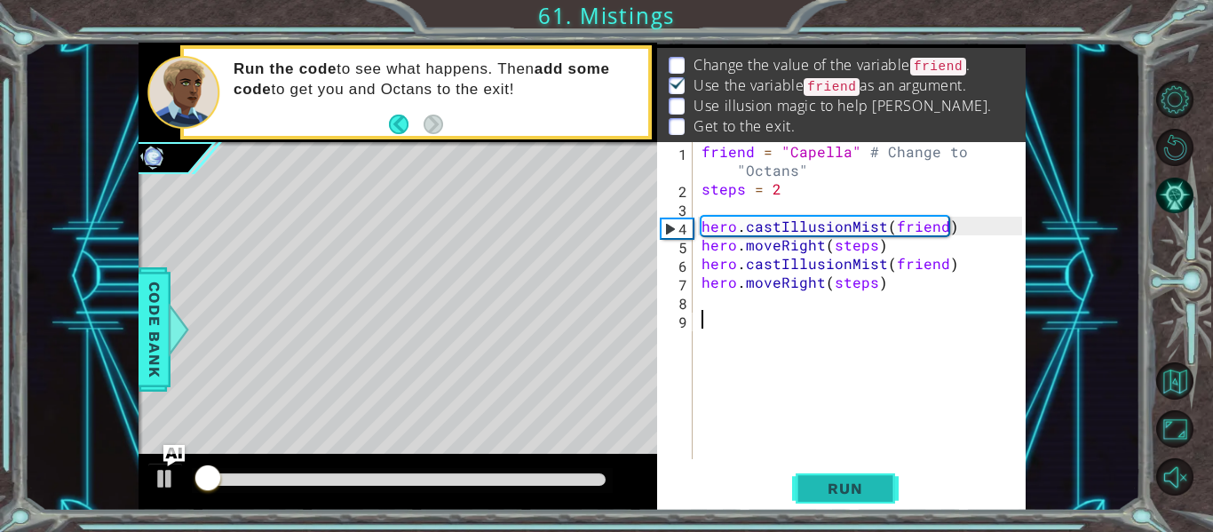
scroll to position [26, 0]
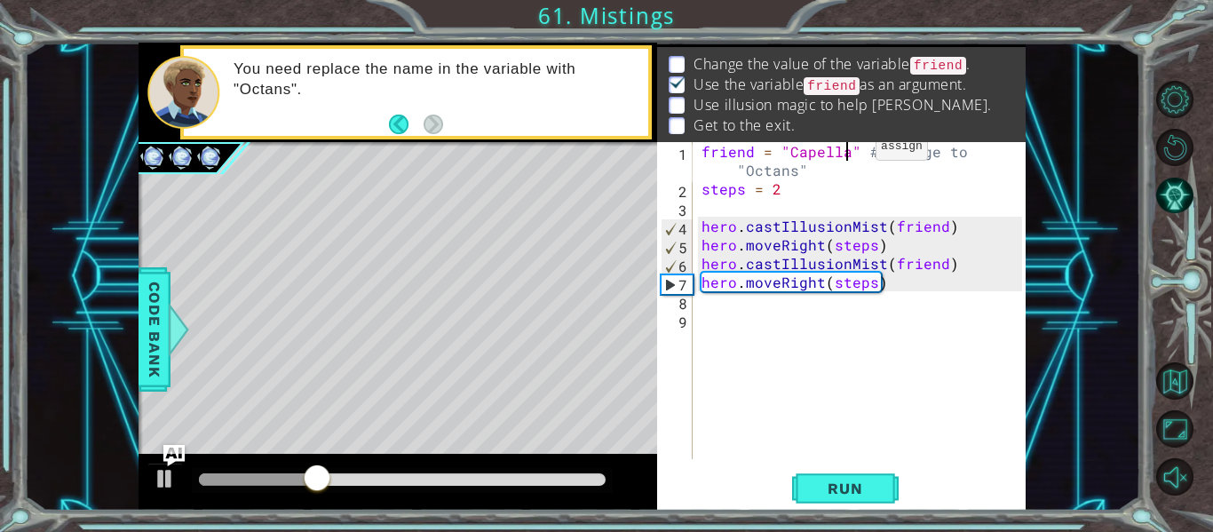
click at [846, 151] on div "friend = "Capella" # Change to "Octans" steps = 2 hero . castIllusionMist ( fri…" at bounding box center [864, 328] width 333 height 373
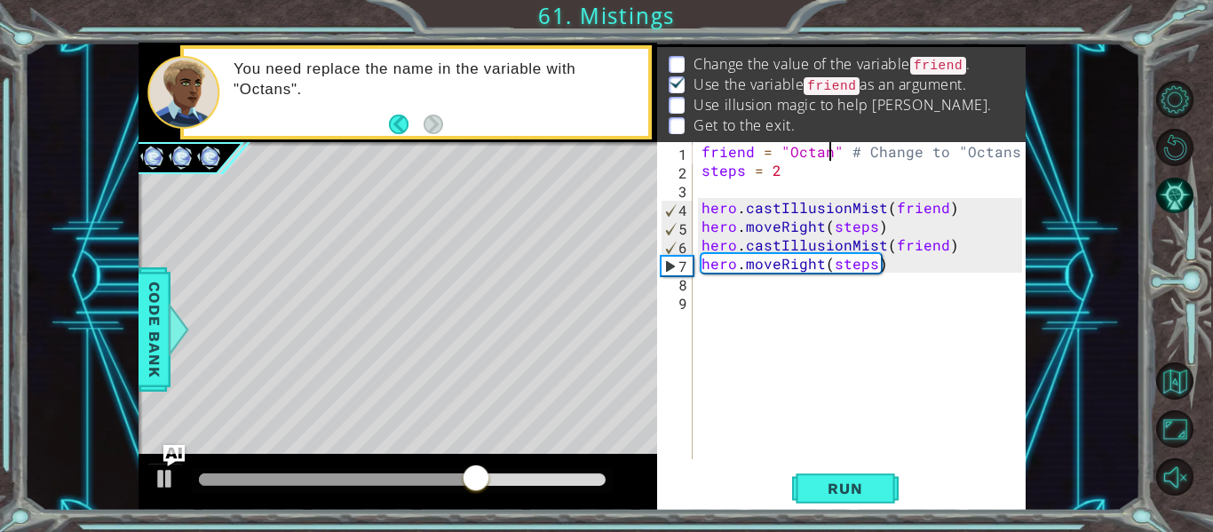
scroll to position [0, 9]
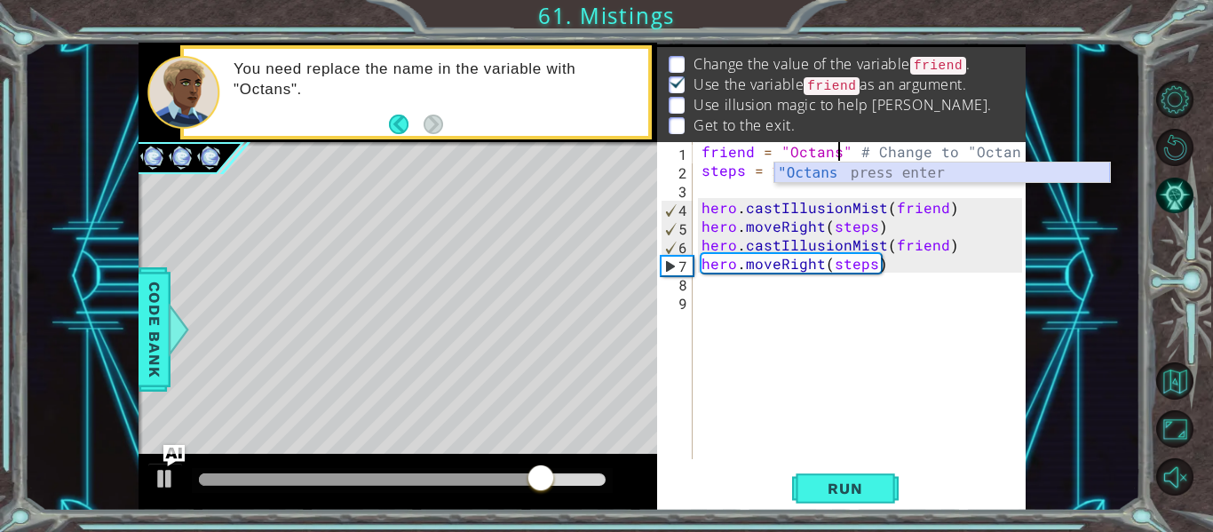
click at [807, 171] on div ""Octans press enter" at bounding box center [943, 195] width 336 height 64
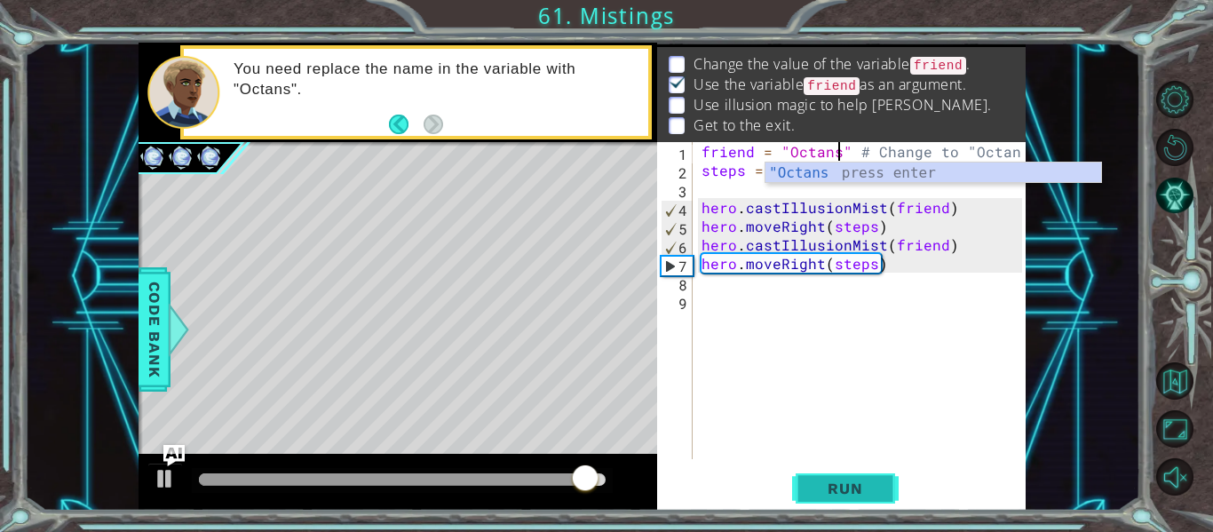
type textarea "friend = "Octans" # Change to "Octans""
click at [842, 483] on span "Run" at bounding box center [845, 489] width 70 height 18
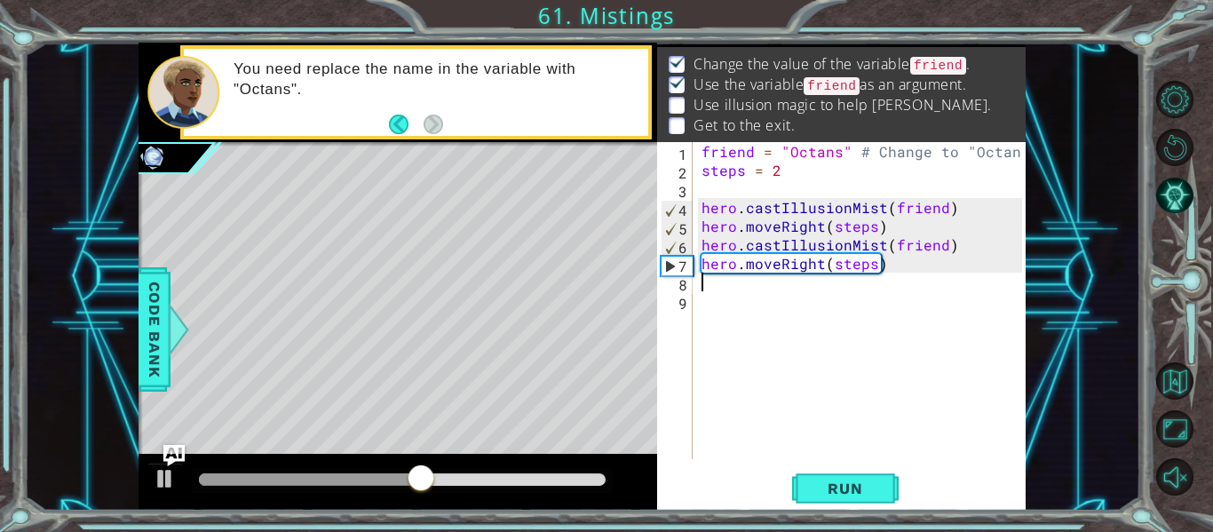
click at [698, 282] on div "friend = "Octans" # Change to "Octans" steps = 2 hero . castIllusionMist ( frie…" at bounding box center [864, 319] width 333 height 354
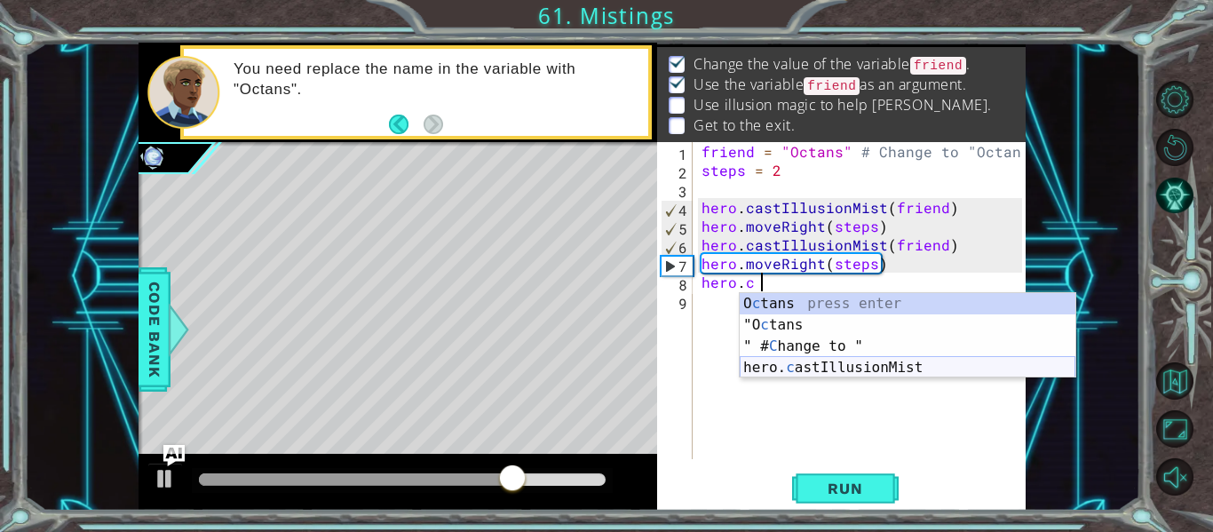
click at [867, 371] on div "O c tans press enter "O c tans press enter " # C hange to " press enter hero. c…" at bounding box center [908, 357] width 336 height 128
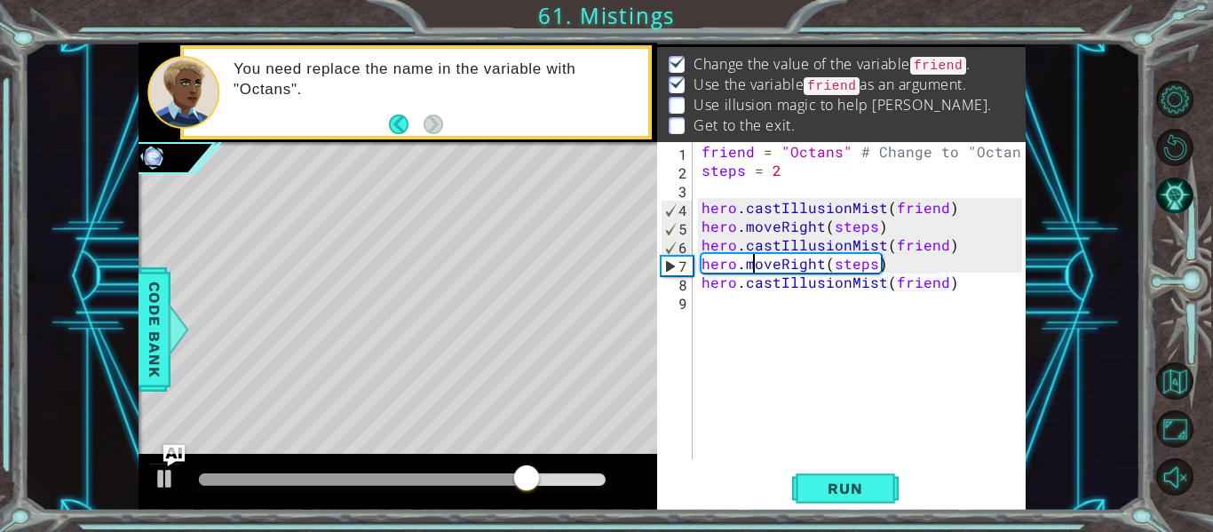
click at [749, 273] on div "friend = "Octans" # Change to "Octans" steps = 2 hero . castIllusionMist ( frie…" at bounding box center [864, 319] width 333 height 354
type textarea "hero.moveRight(steps)"
click at [757, 314] on div "friend = "Octans" # Change to "Octans" steps = 2 hero . castIllusionMist ( frie…" at bounding box center [864, 319] width 333 height 354
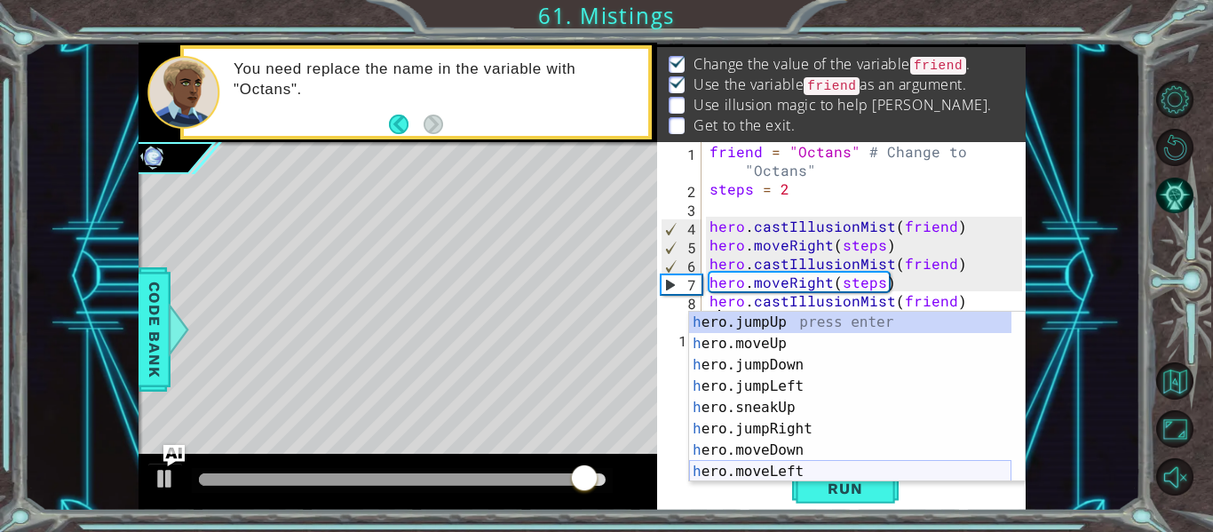
click at [797, 466] on div "h ero.jumpUp press enter h ero.moveUp press enter h ero.jumpDown press enter h …" at bounding box center [850, 418] width 322 height 213
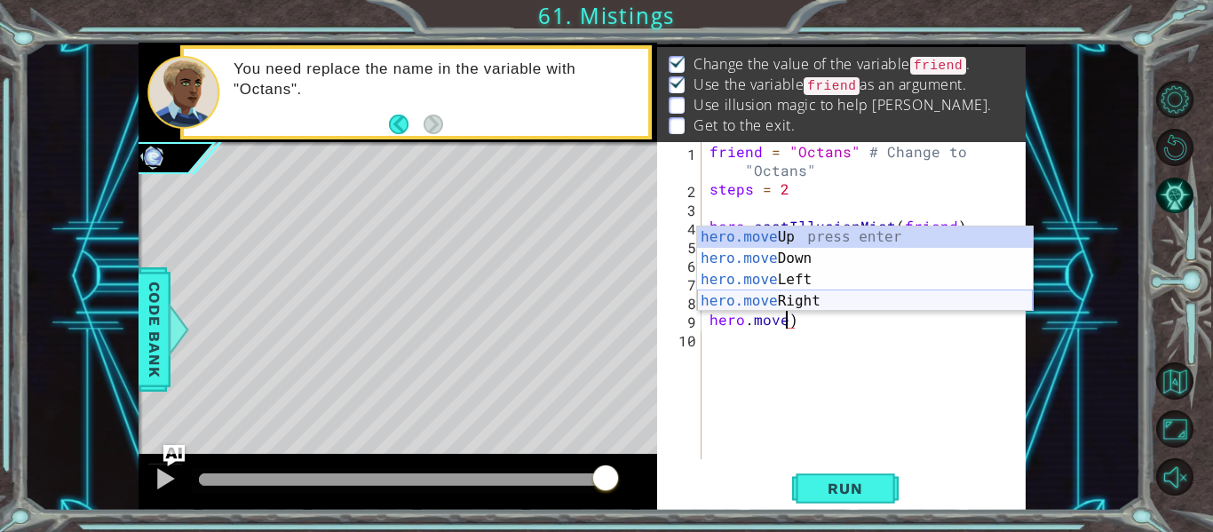
click at [809, 298] on div "hero.move Up press enter hero.move Down press enter hero.move Left press enter …" at bounding box center [865, 290] width 336 height 128
type textarea "hero.moveRight(1)"
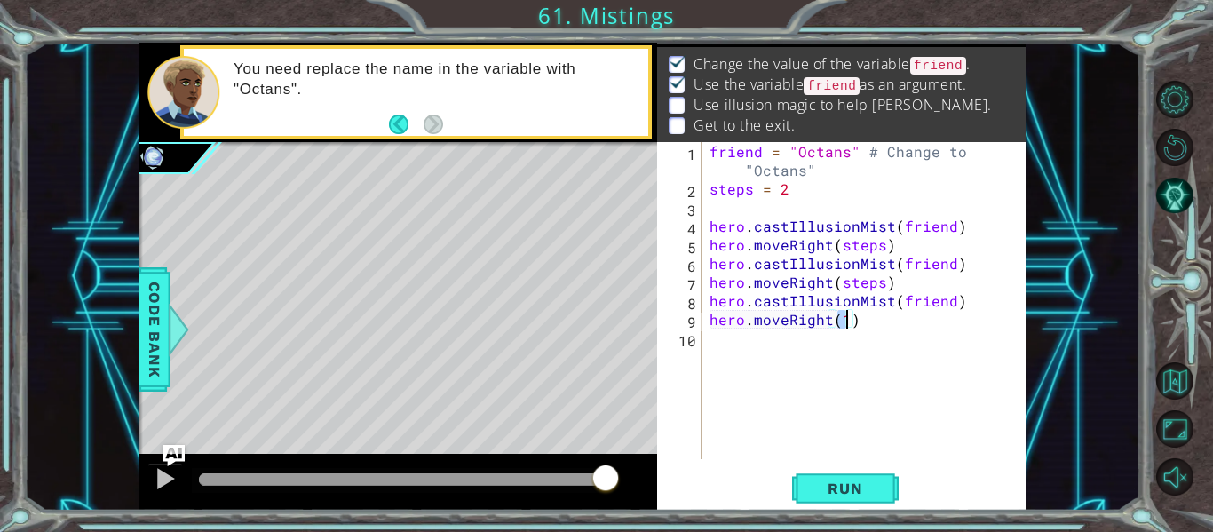
click at [765, 348] on div "friend = "Octans" # Change to "Octans" steps = 2 hero . castIllusionMist ( frie…" at bounding box center [868, 328] width 325 height 373
click at [846, 333] on div "friend = "Octans" # Change to "Octans" steps = 2 hero . castIllusionMist ( frie…" at bounding box center [868, 328] width 325 height 373
click at [845, 322] on div "friend = "Octans" # Change to "Octans" steps = 2 hero . castIllusionMist ( frie…" at bounding box center [868, 328] width 325 height 373
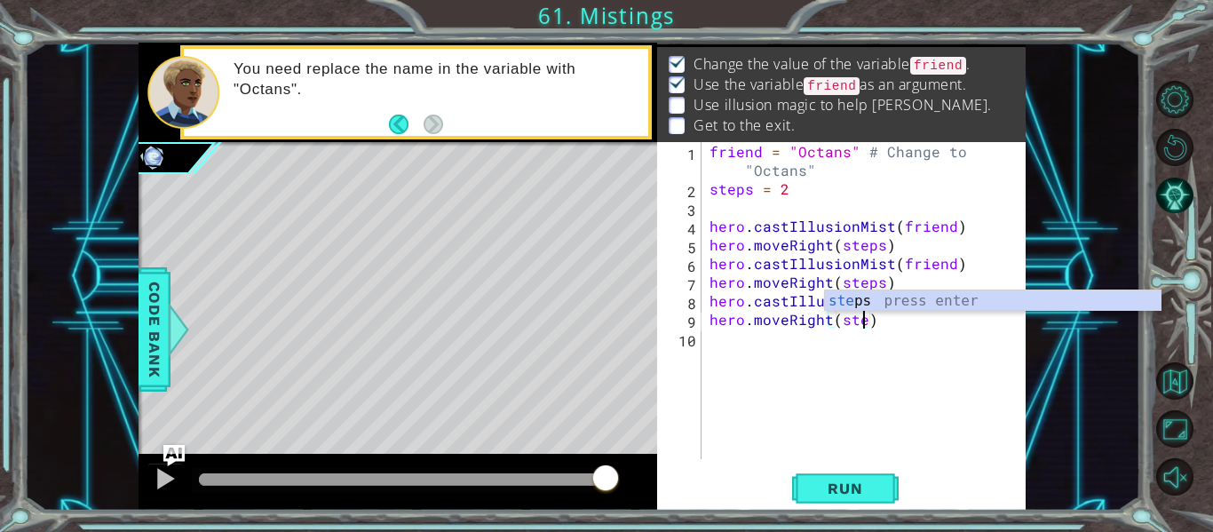
scroll to position [0, 10]
click at [864, 306] on div "step s press enter" at bounding box center [993, 322] width 336 height 64
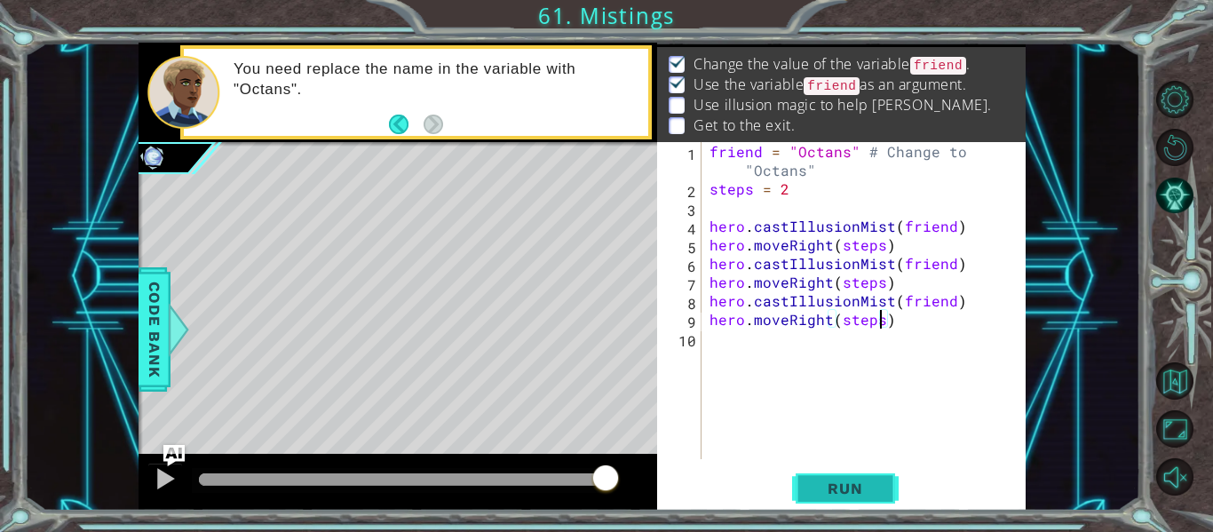
type textarea "hero.moveRight(steps)"
click at [836, 481] on span "Run" at bounding box center [845, 489] width 70 height 18
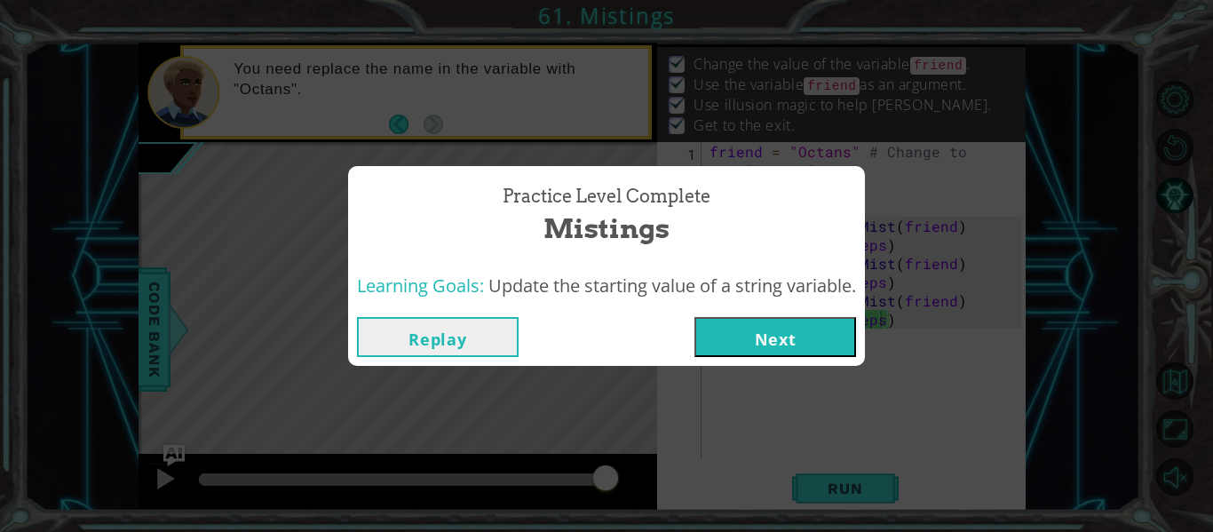
click at [775, 345] on button "Next" at bounding box center [776, 337] width 162 height 40
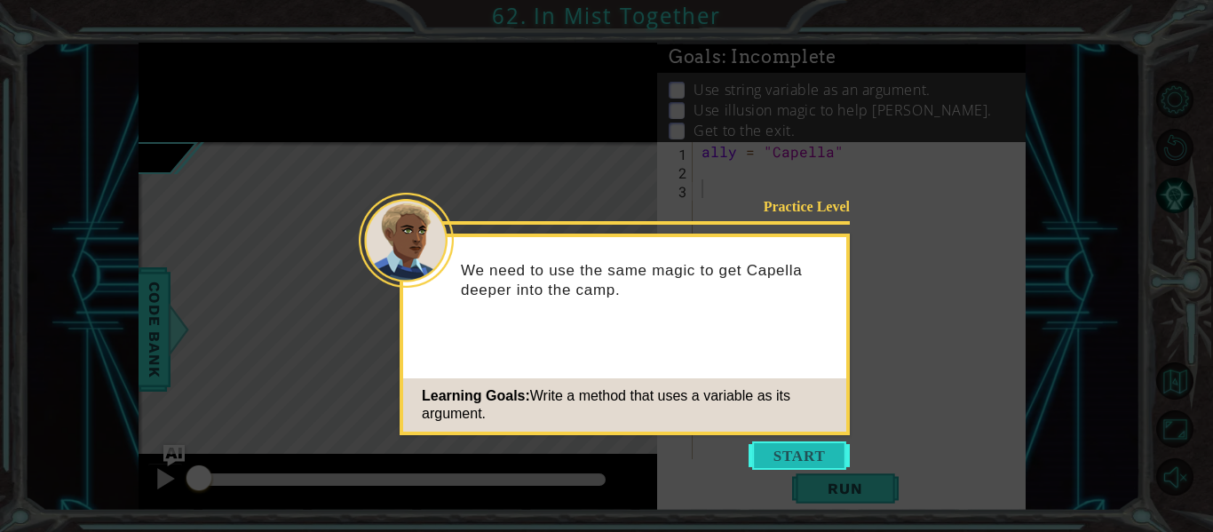
click at [800, 468] on button "Start" at bounding box center [799, 455] width 101 height 28
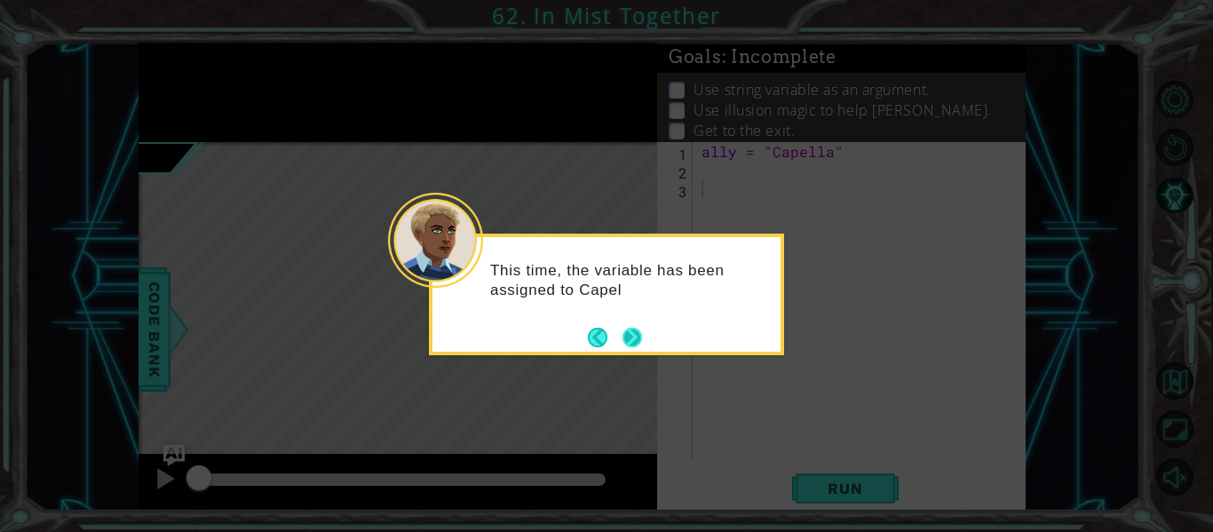
click at [637, 338] on button "Next" at bounding box center [633, 338] width 20 height 20
click at [632, 336] on button "Next" at bounding box center [633, 338] width 20 height 20
